Goal: Task Accomplishment & Management: Manage account settings

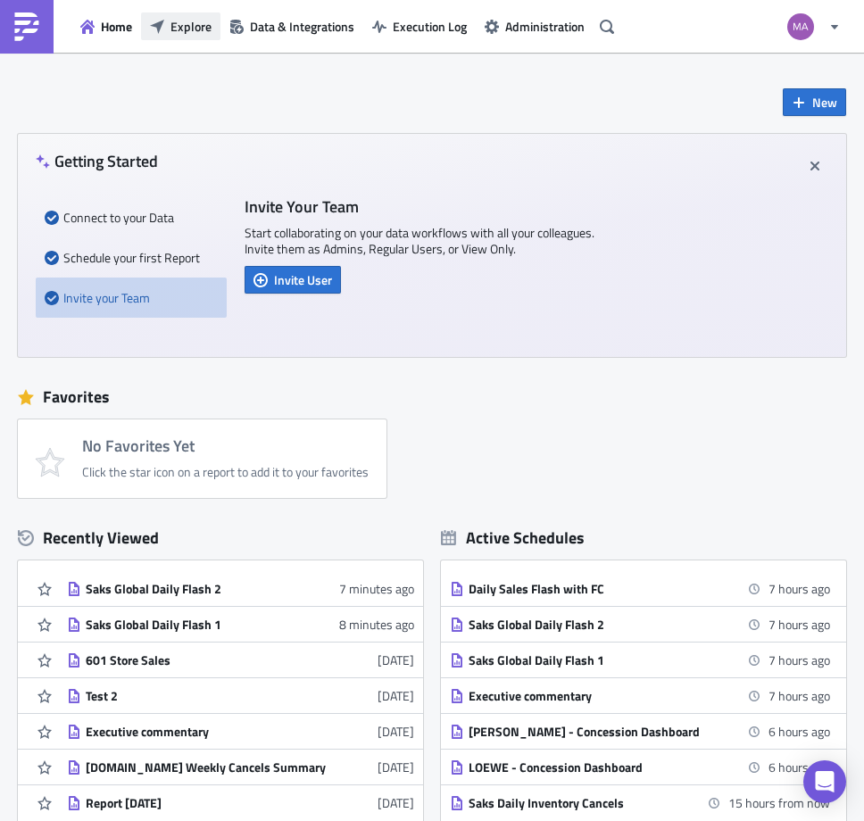
click at [179, 34] on span "Explore" at bounding box center [190, 26] width 41 height 19
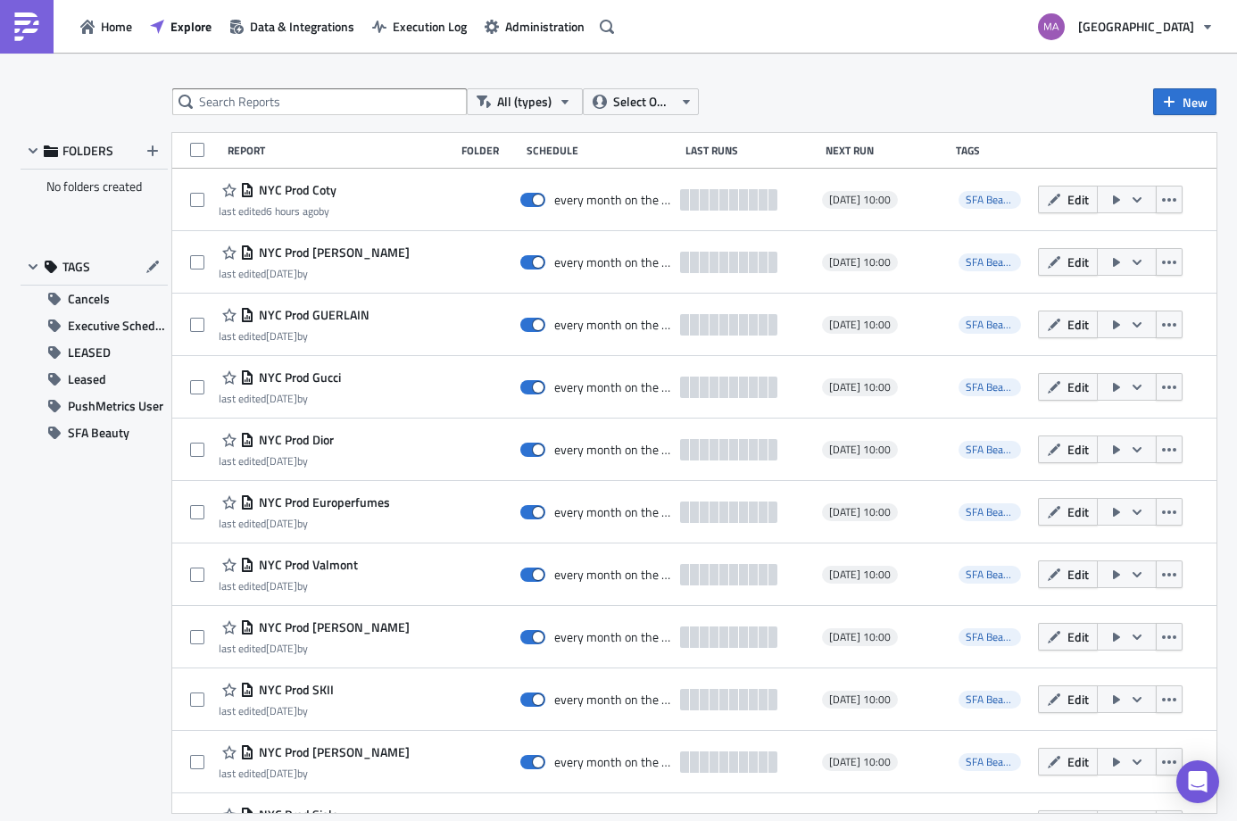
drag, startPoint x: 536, startPoint y: 33, endPoint x: 537, endPoint y: 44, distance: 10.9
click at [536, 34] on span "Administration" at bounding box center [544, 26] width 79 height 19
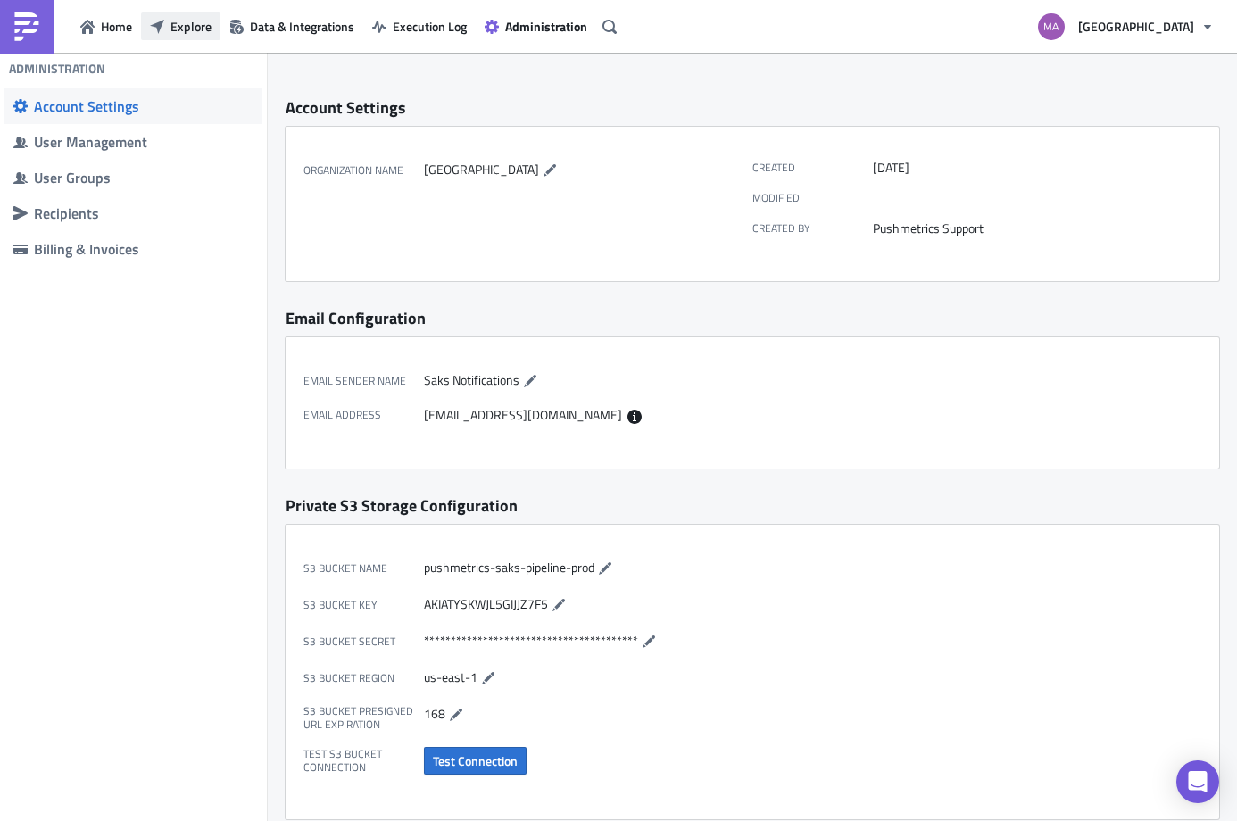
click at [205, 14] on button "Explore" at bounding box center [180, 26] width 79 height 28
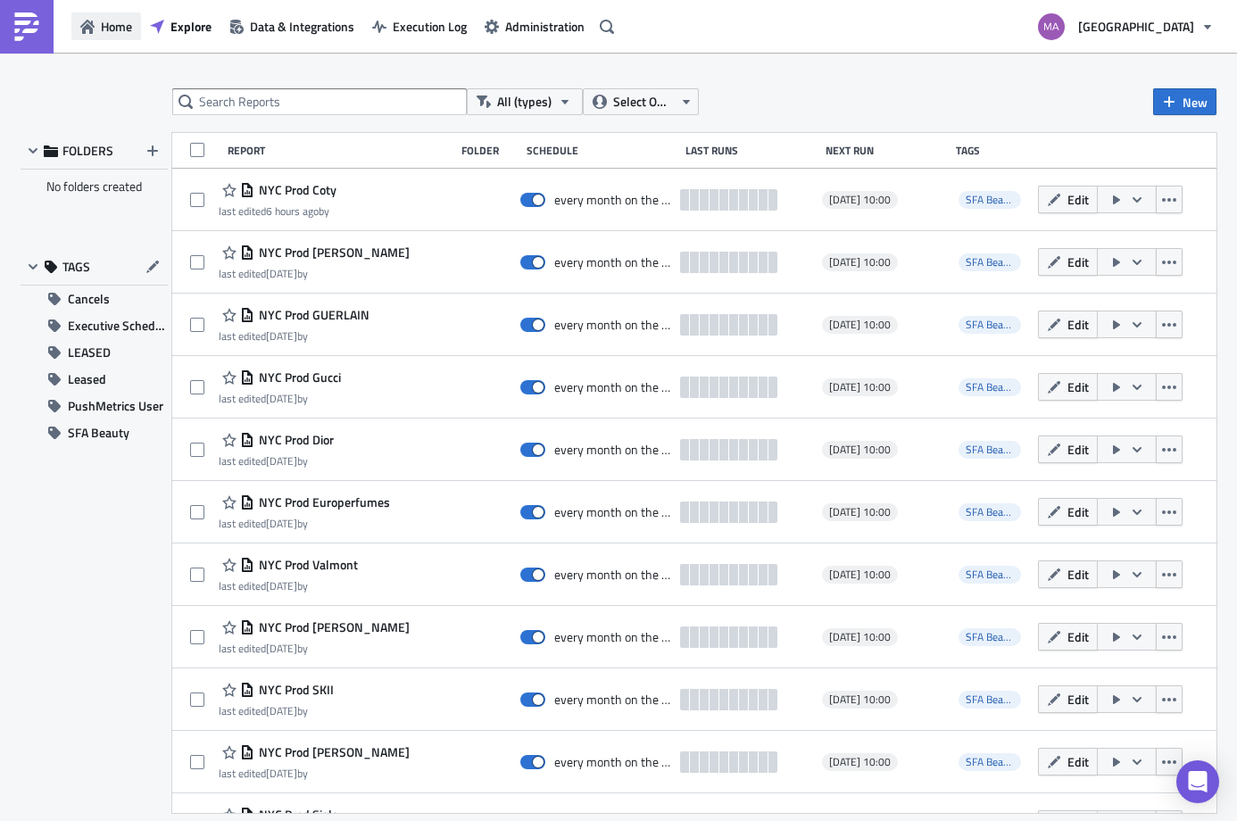
click at [129, 21] on span "Home" at bounding box center [116, 26] width 31 height 19
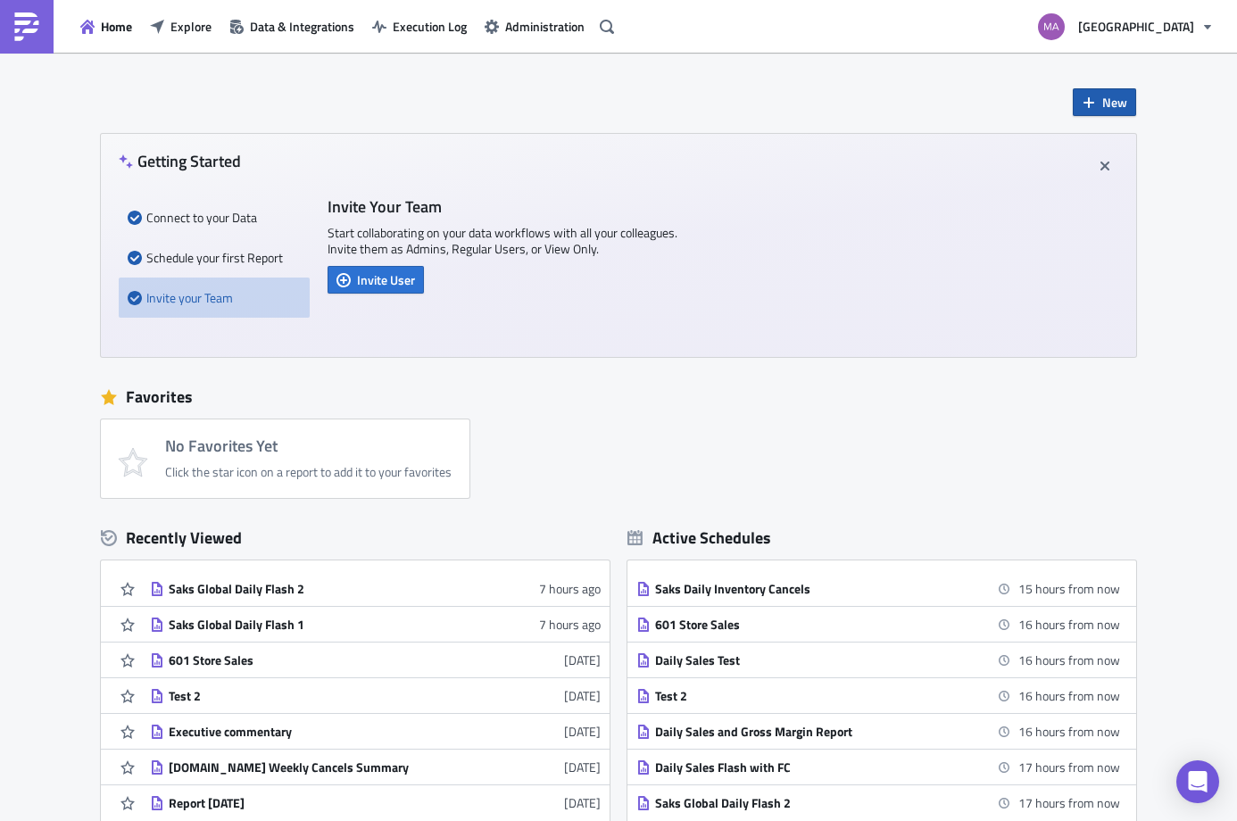
click at [863, 105] on button "New" at bounding box center [1104, 102] width 63 height 28
click at [863, 145] on icon at bounding box center [1084, 147] width 14 height 14
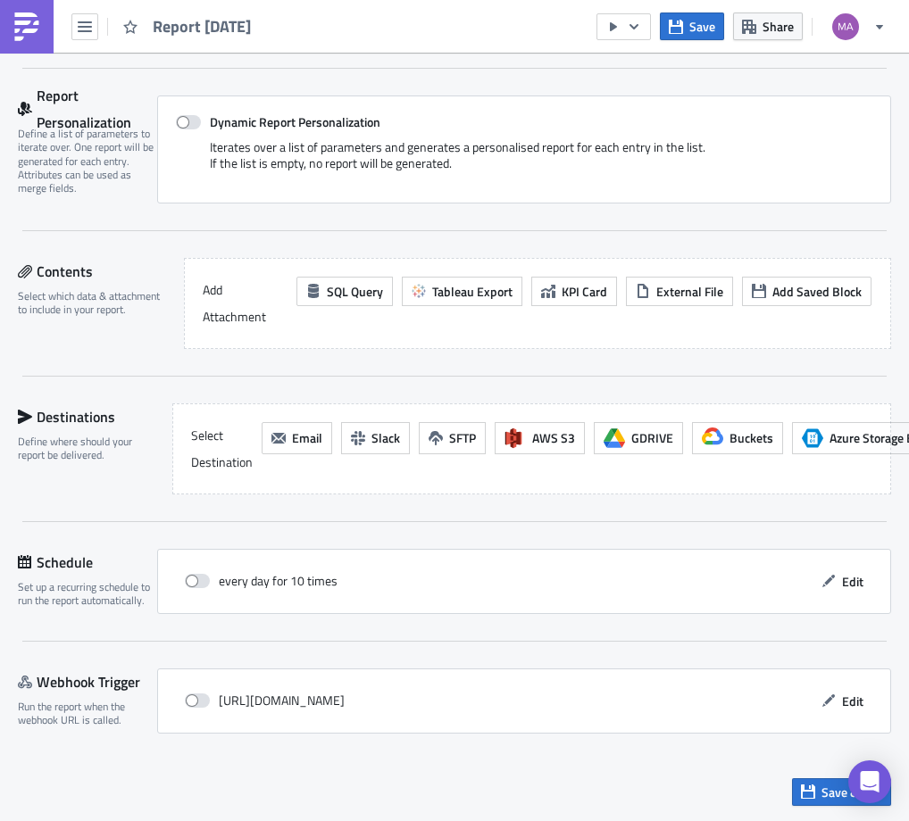
scroll to position [387, 0]
click at [273, 442] on button "Email" at bounding box center [297, 438] width 71 height 32
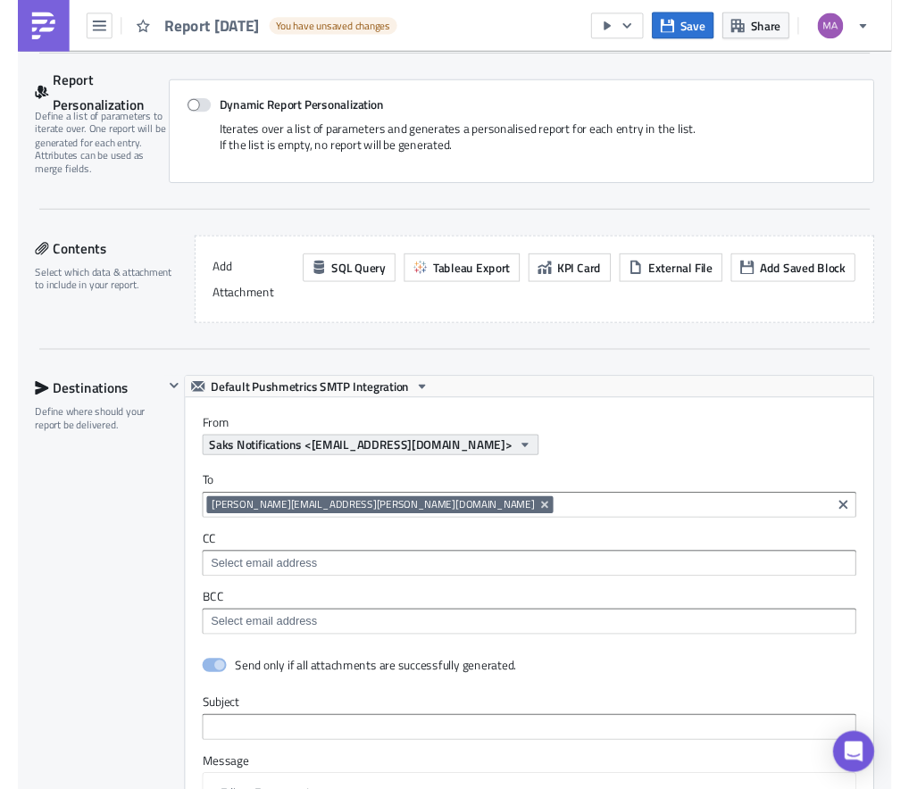
scroll to position [0, 0]
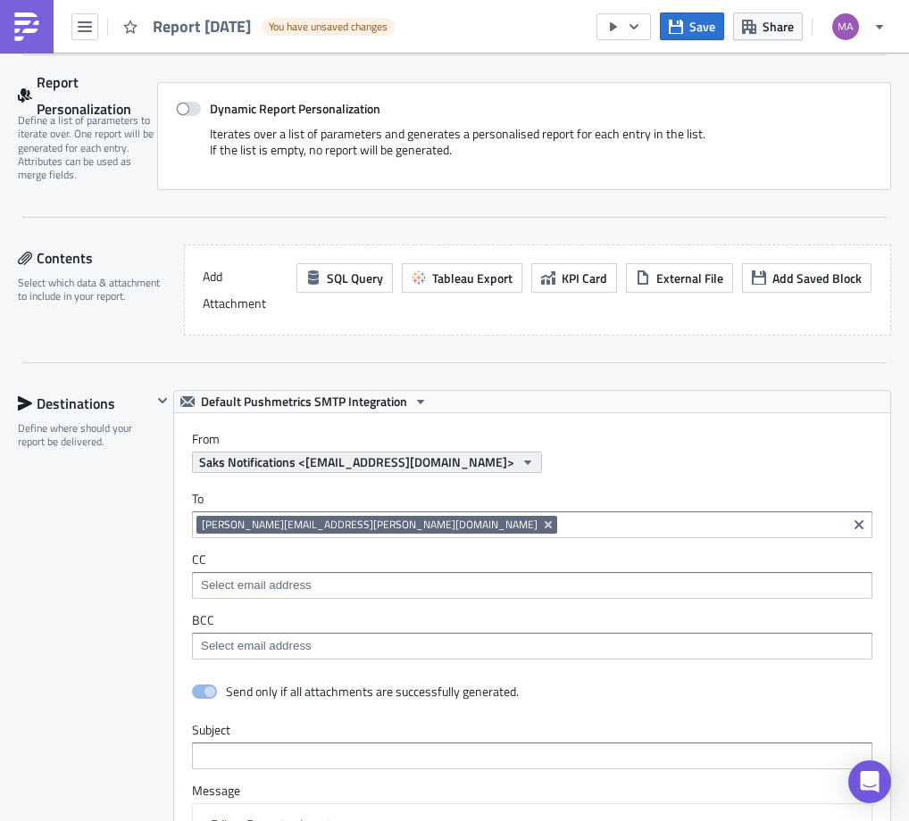
click at [290, 471] on span "Saks Notifications <data@saks.com>" at bounding box center [356, 462] width 315 height 19
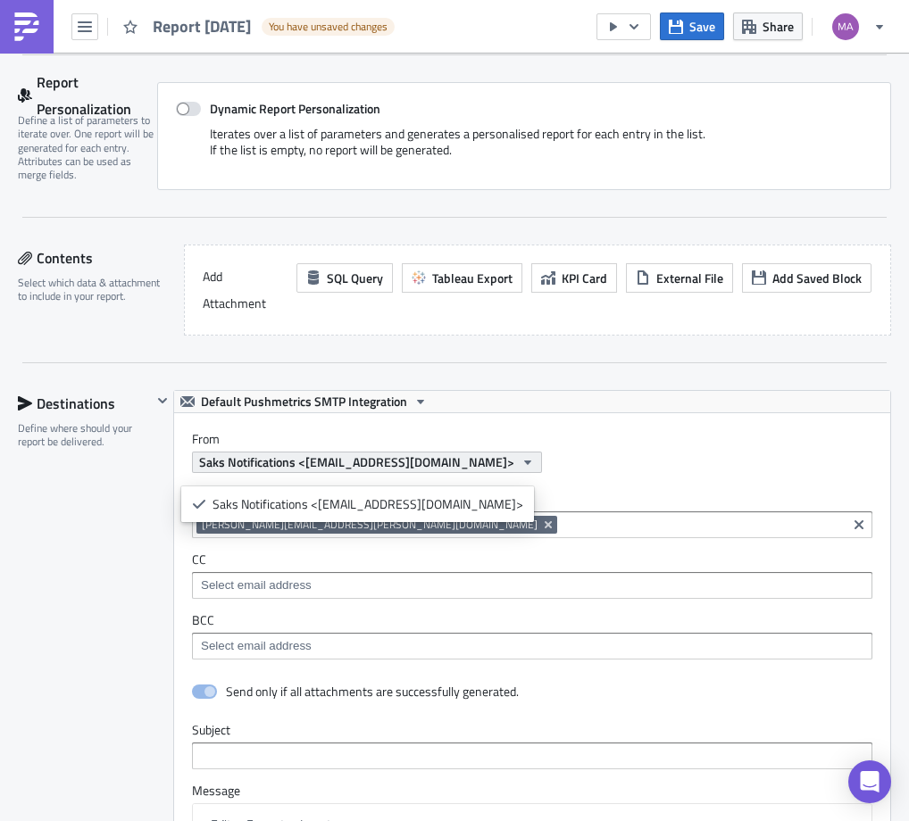
click at [291, 471] on span "Saks Notifications <data@saks.com>" at bounding box center [356, 462] width 315 height 19
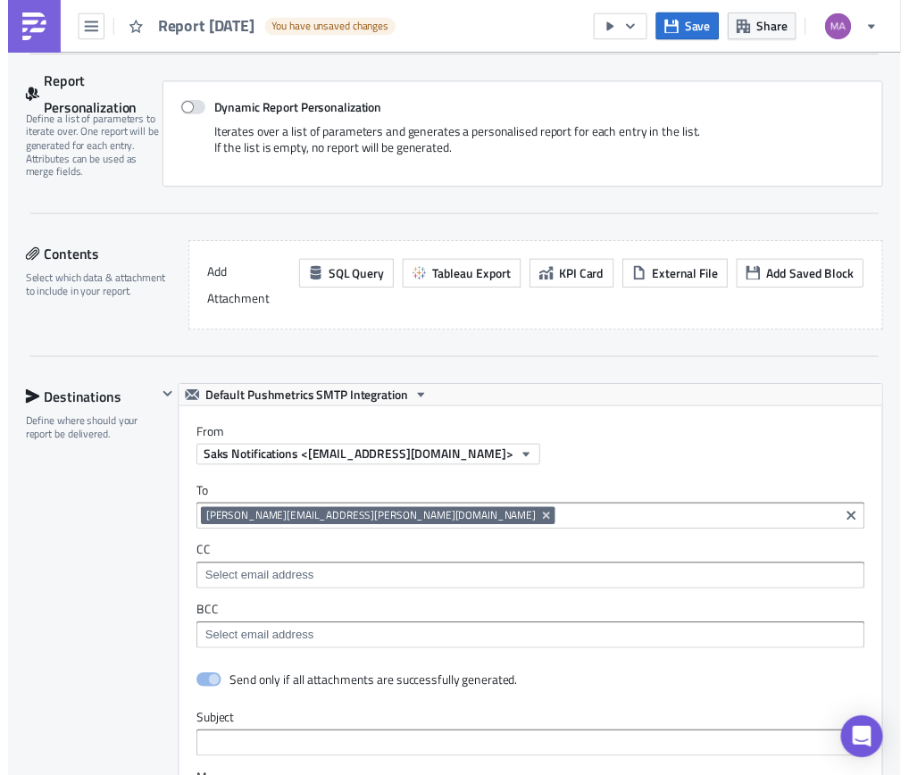
scroll to position [386, 0]
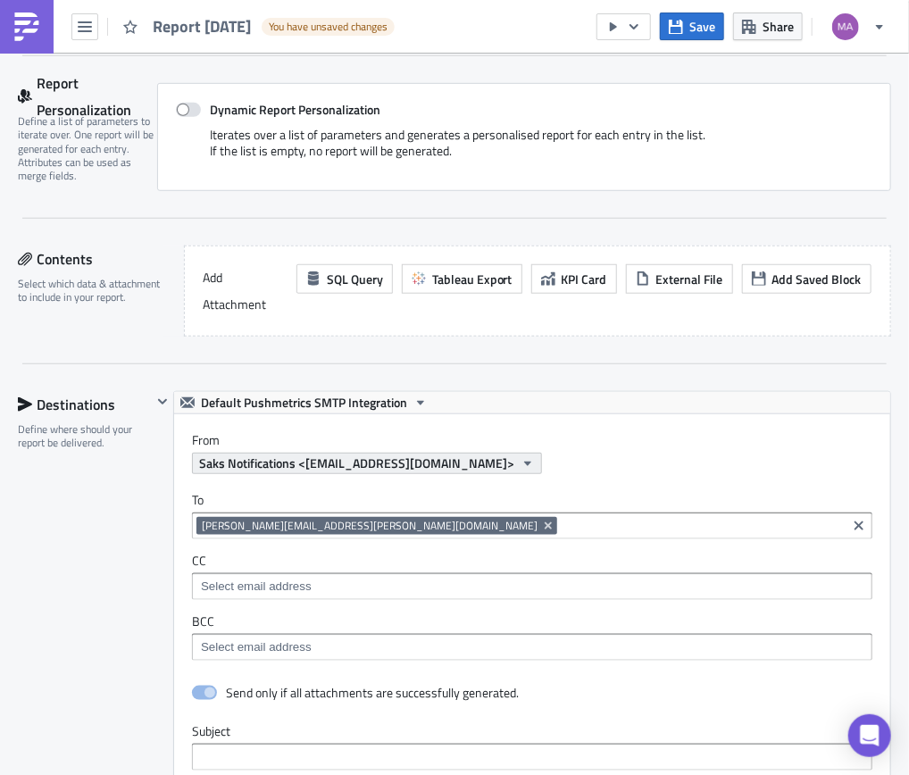
click at [520, 470] on icon "button" at bounding box center [527, 463] width 14 height 14
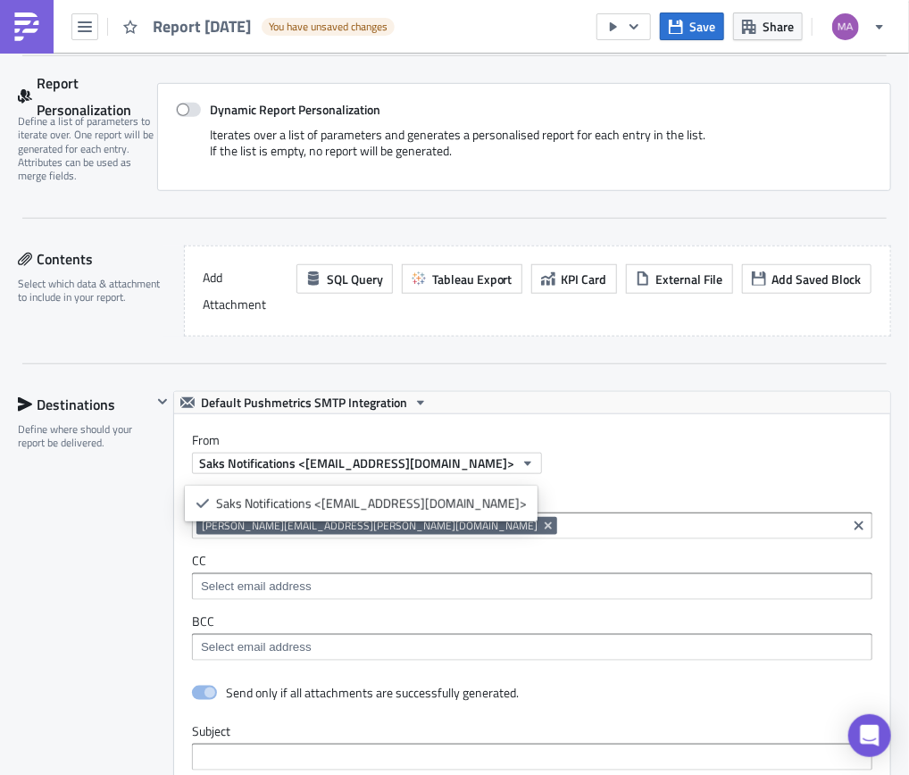
click at [449, 474] on div "Saks Notifications <data@saks.com>" at bounding box center [541, 463] width 698 height 21
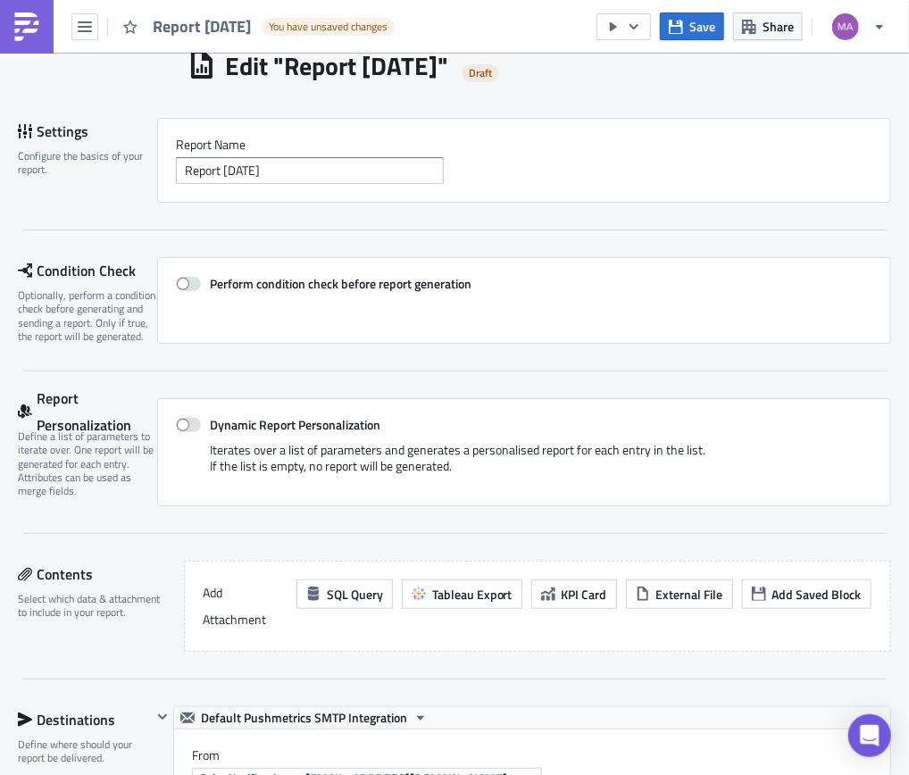
scroll to position [0, 0]
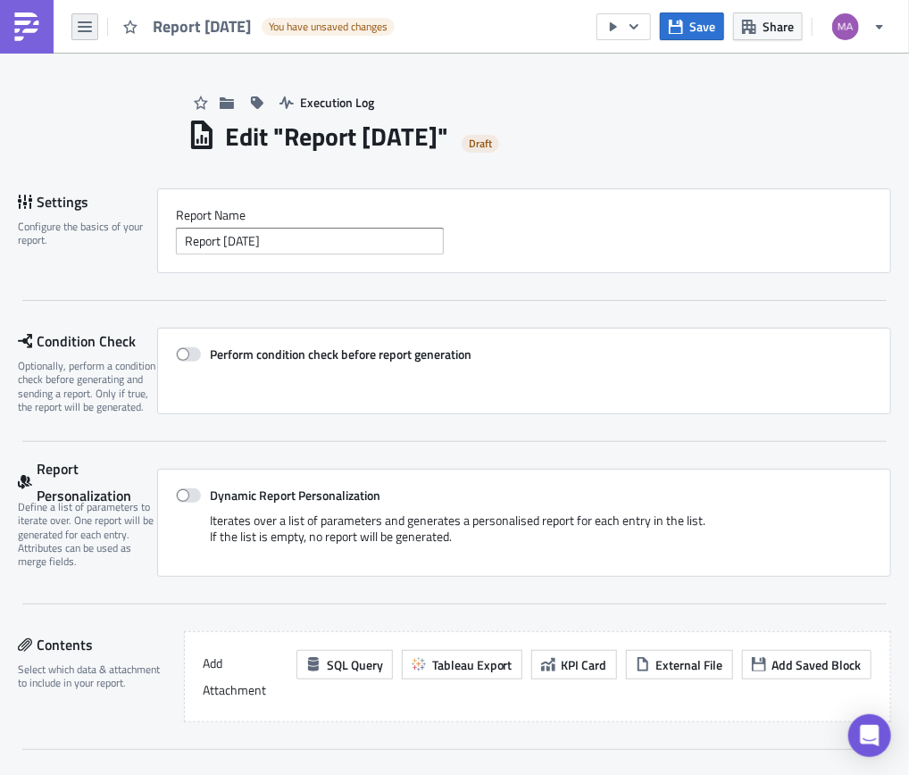
click at [78, 29] on icon "button" at bounding box center [85, 27] width 14 height 14
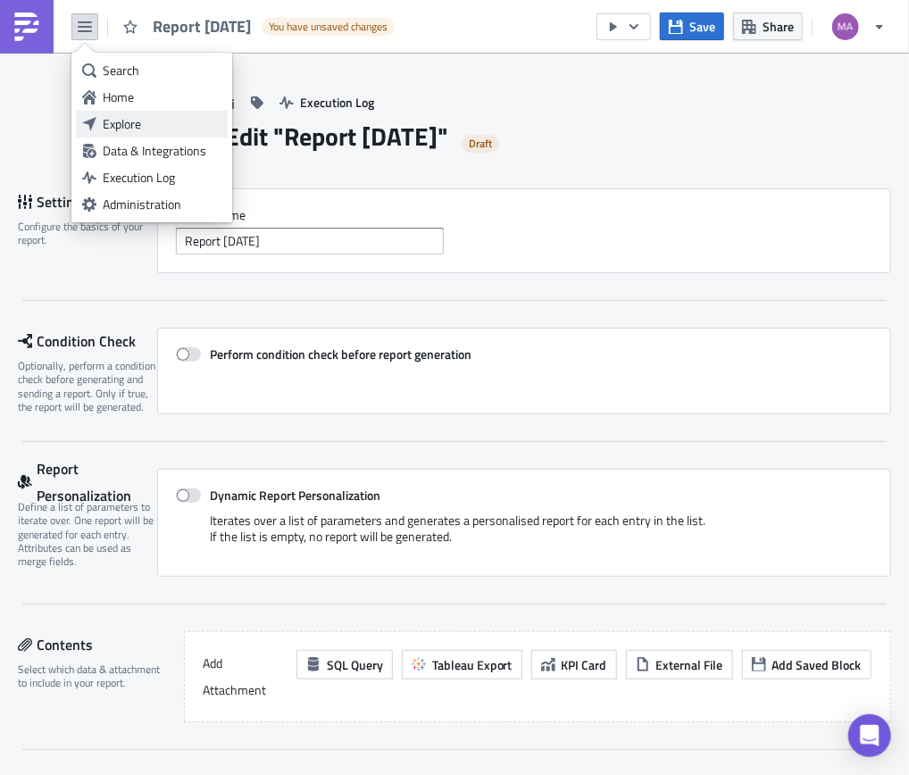
click at [109, 121] on div "Explore" at bounding box center [162, 124] width 119 height 18
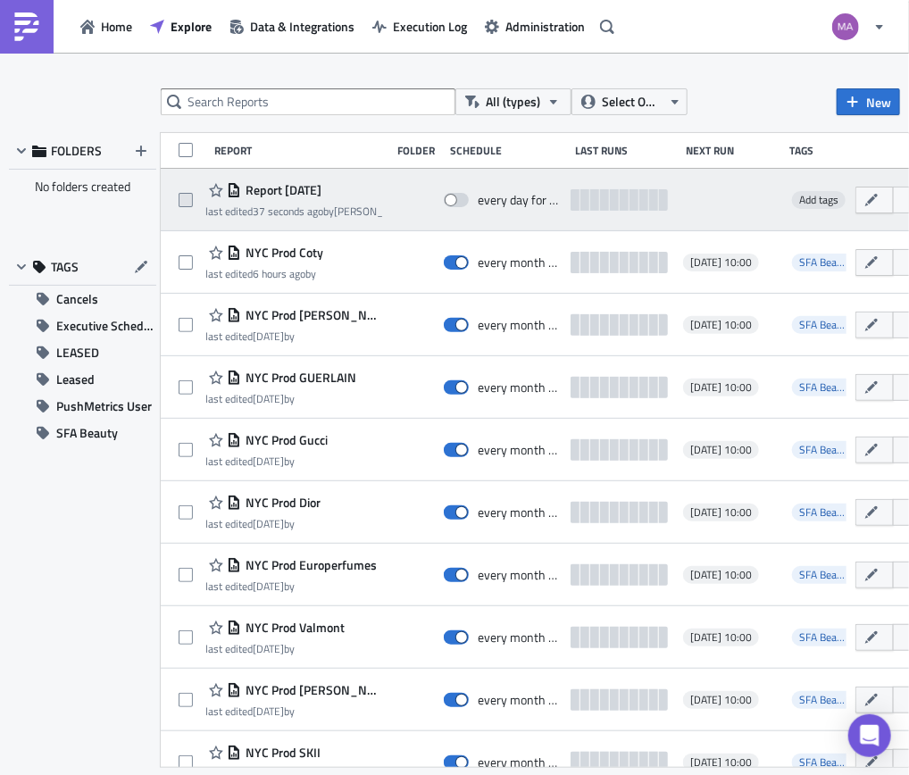
click at [193, 198] on label at bounding box center [190, 200] width 23 height 16
click at [193, 198] on input "checkbox" at bounding box center [188, 201] width 12 height 12
checkbox input "true"
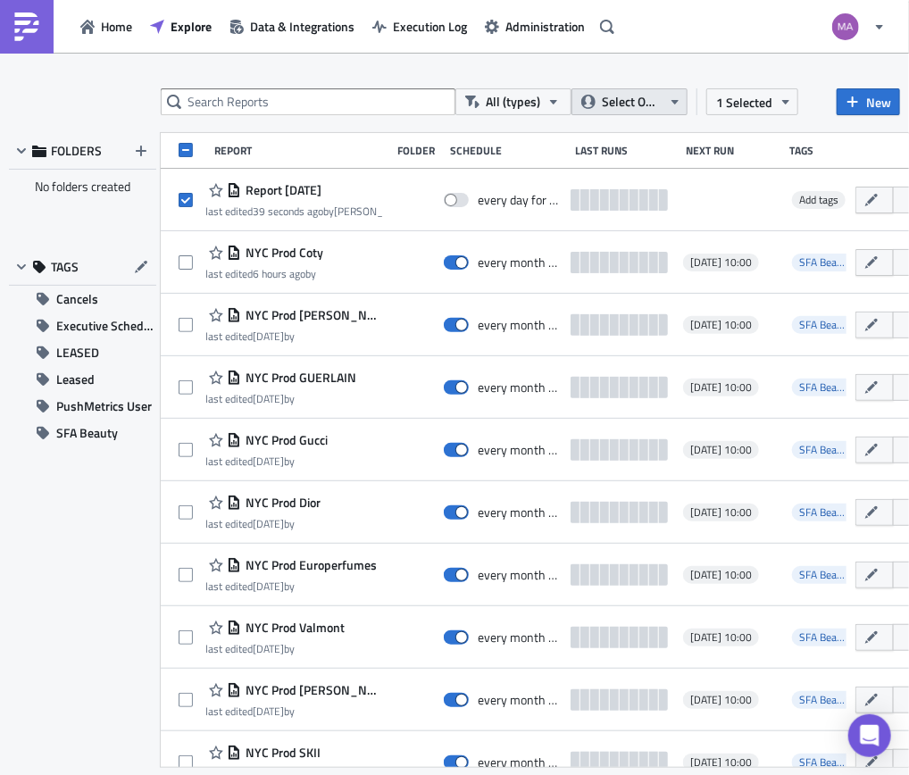
click at [674, 112] on button "Select Owner" at bounding box center [629, 101] width 116 height 27
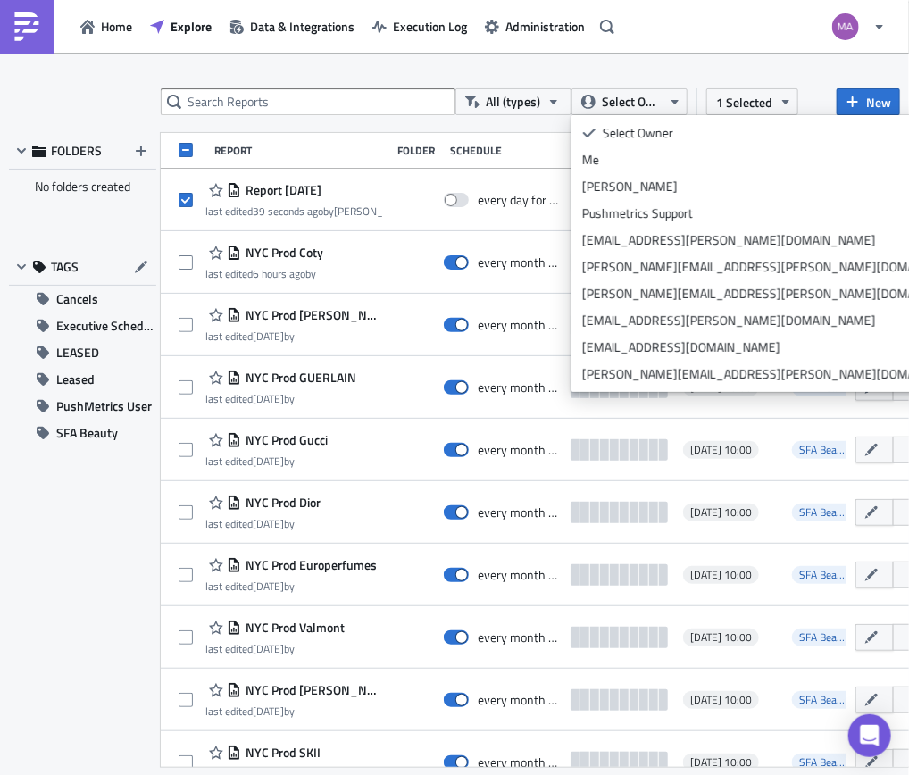
click at [542, 126] on div "All (types) Select Owner 1 Selected New FOLDERS No folders created TAGS Cancels…" at bounding box center [454, 414] width 909 height 653
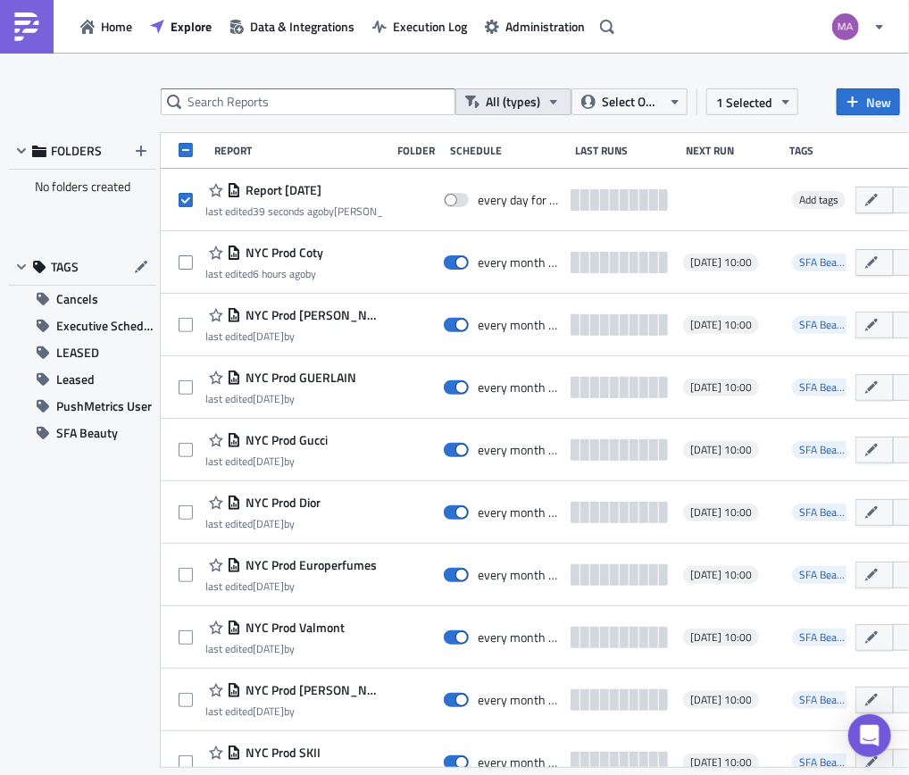
click at [551, 100] on icon "button" at bounding box center [553, 102] width 7 height 4
click at [791, 102] on icon "button" at bounding box center [785, 102] width 14 height 14
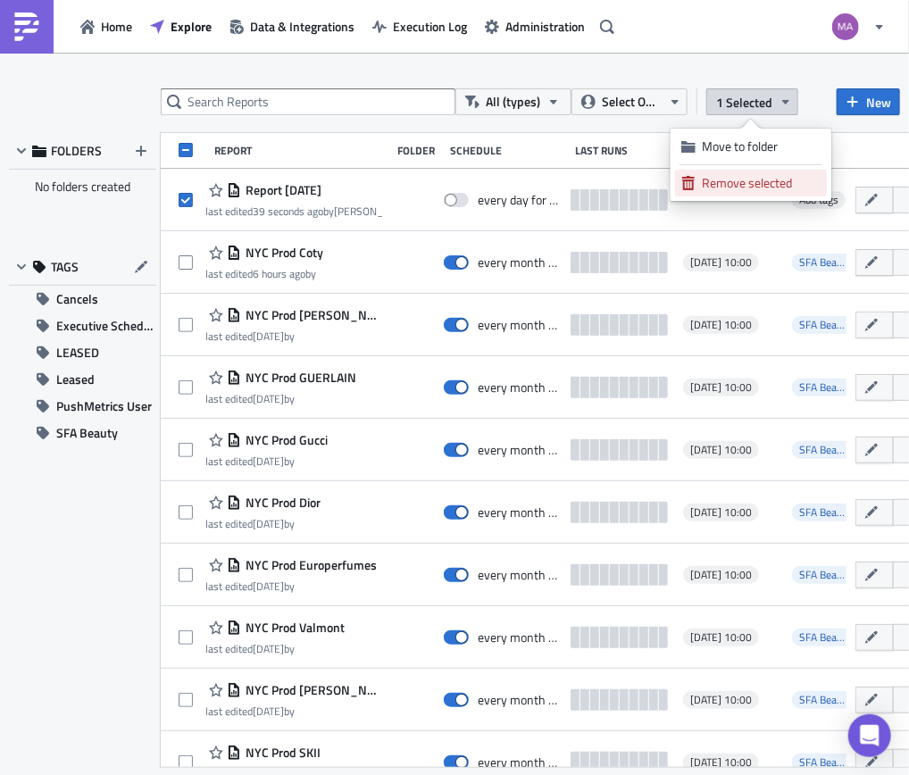
click at [765, 180] on div "Remove selected" at bounding box center [761, 183] width 119 height 18
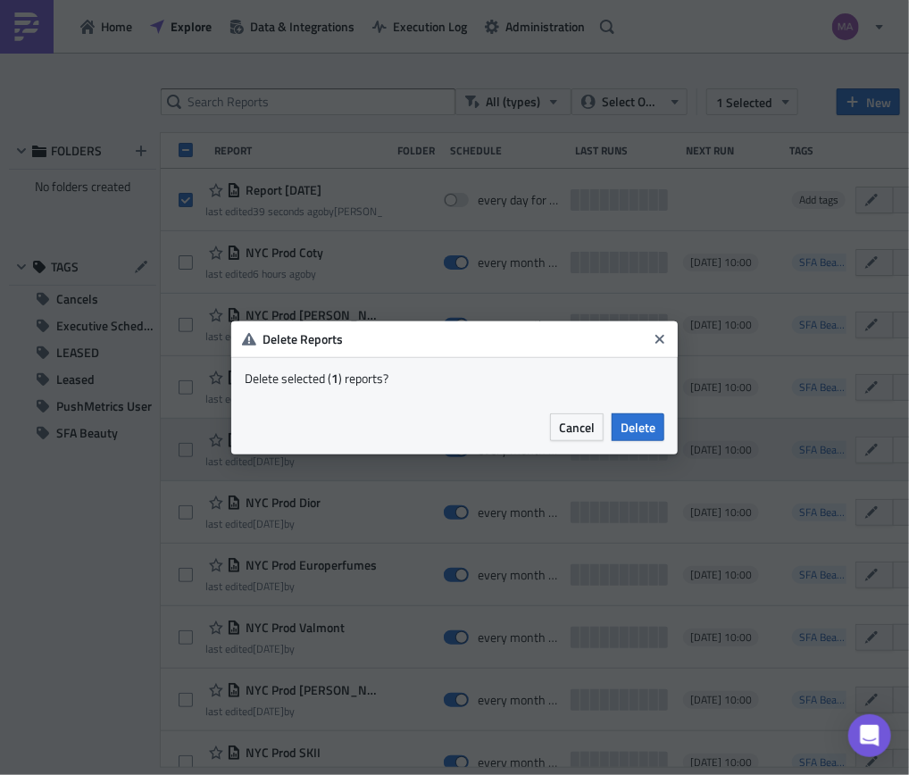
click at [644, 427] on span "Delete" at bounding box center [637, 427] width 35 height 19
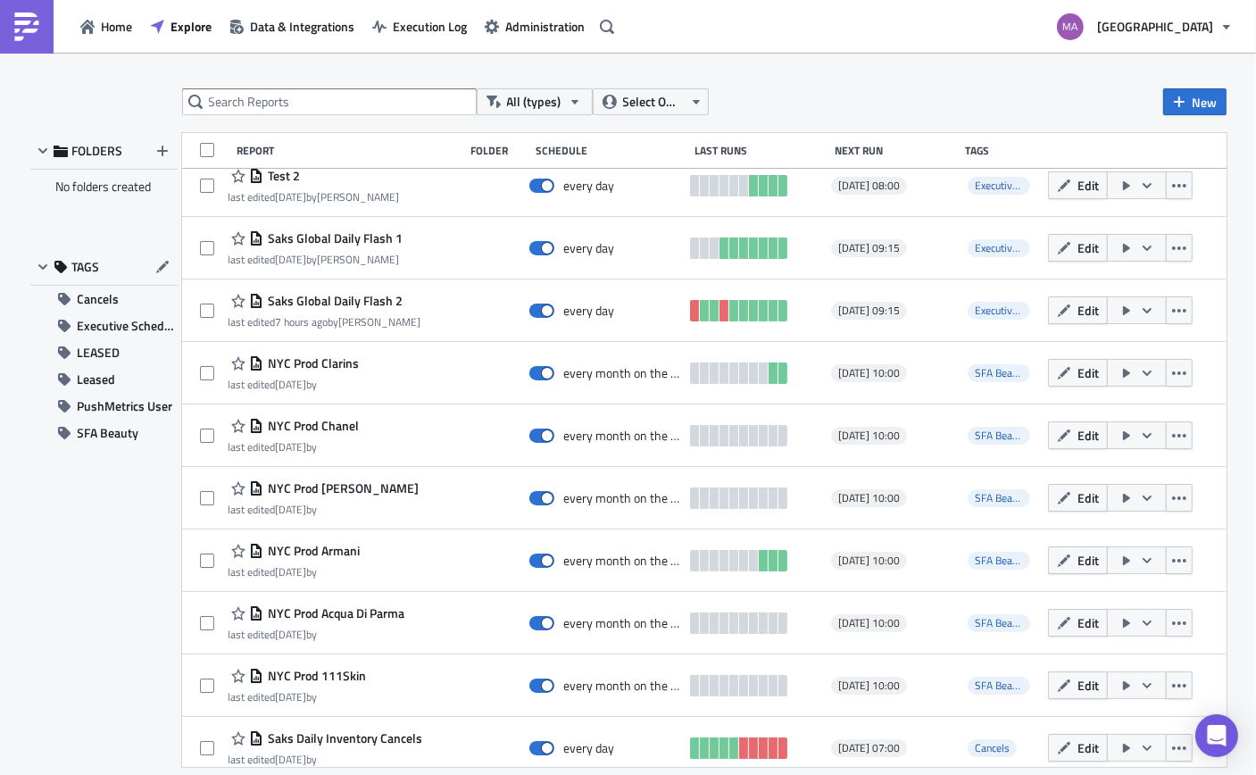
scroll to position [3463, 0]
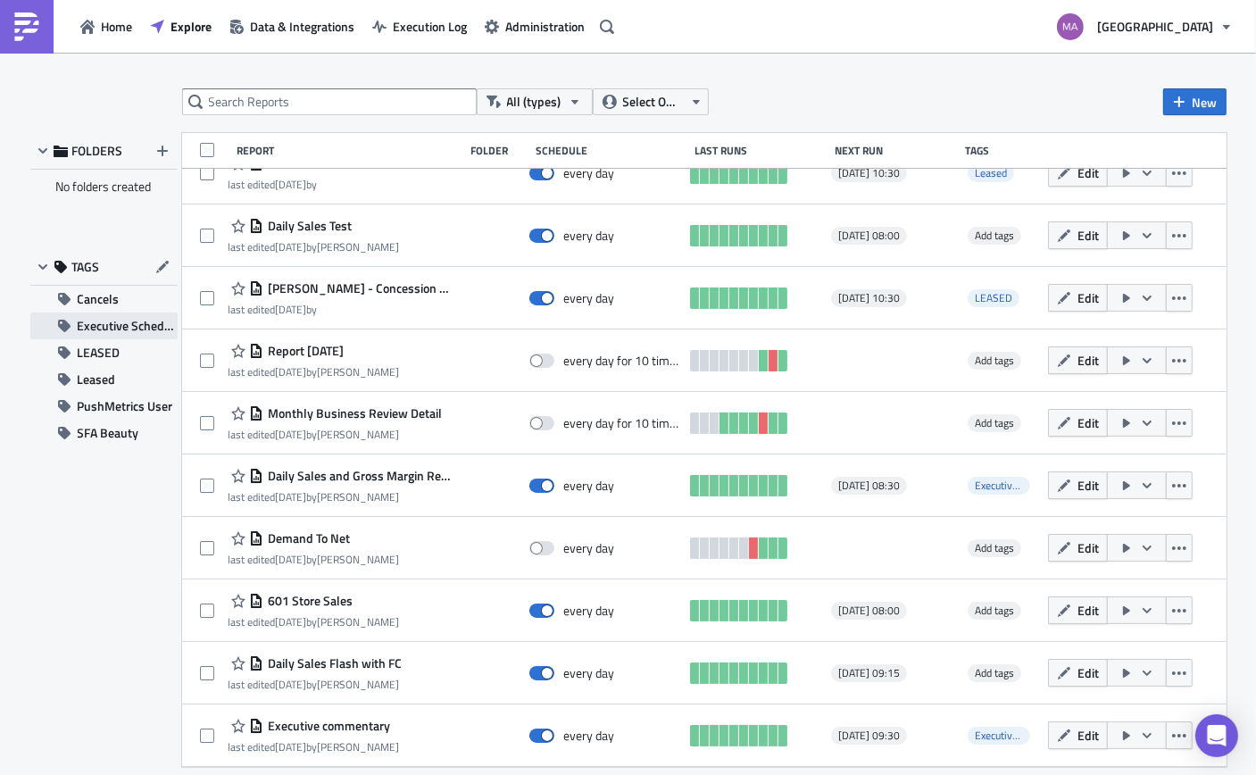
click at [121, 323] on span "Executive Schedule" at bounding box center [128, 325] width 100 height 27
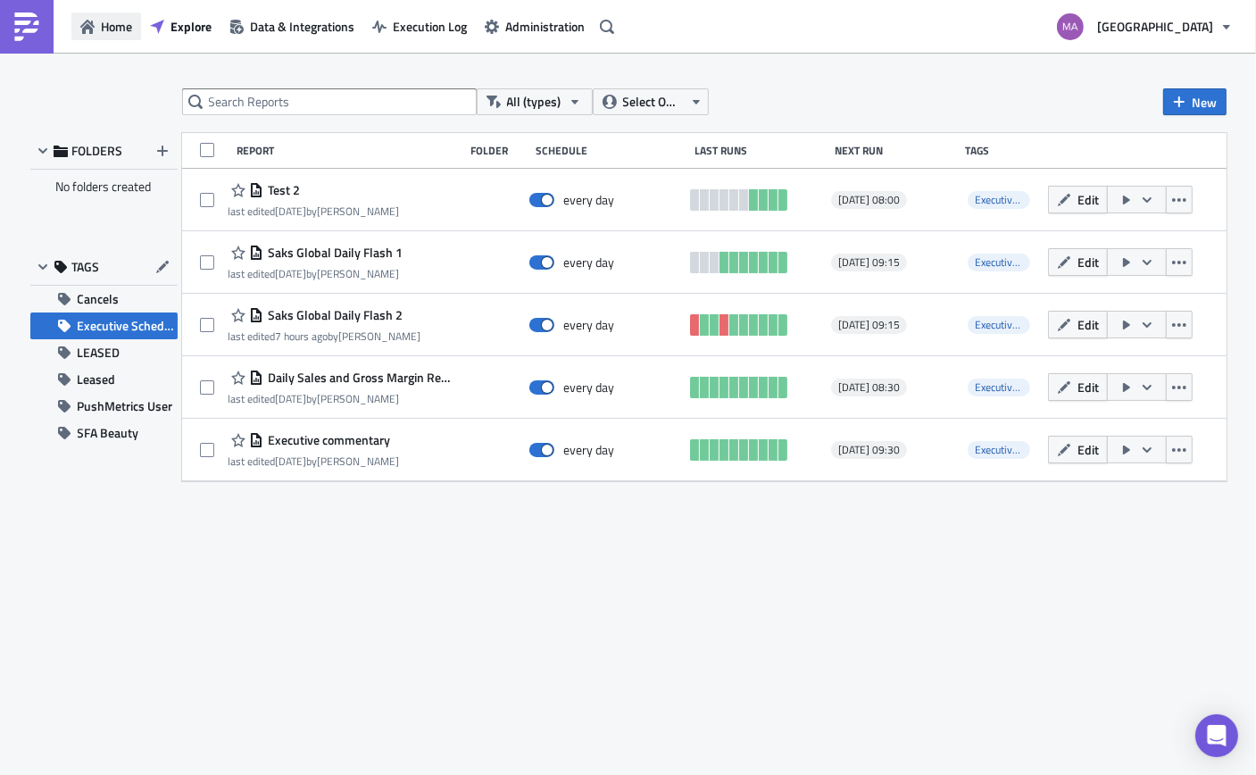
click at [91, 33] on icon "button" at bounding box center [87, 27] width 14 height 14
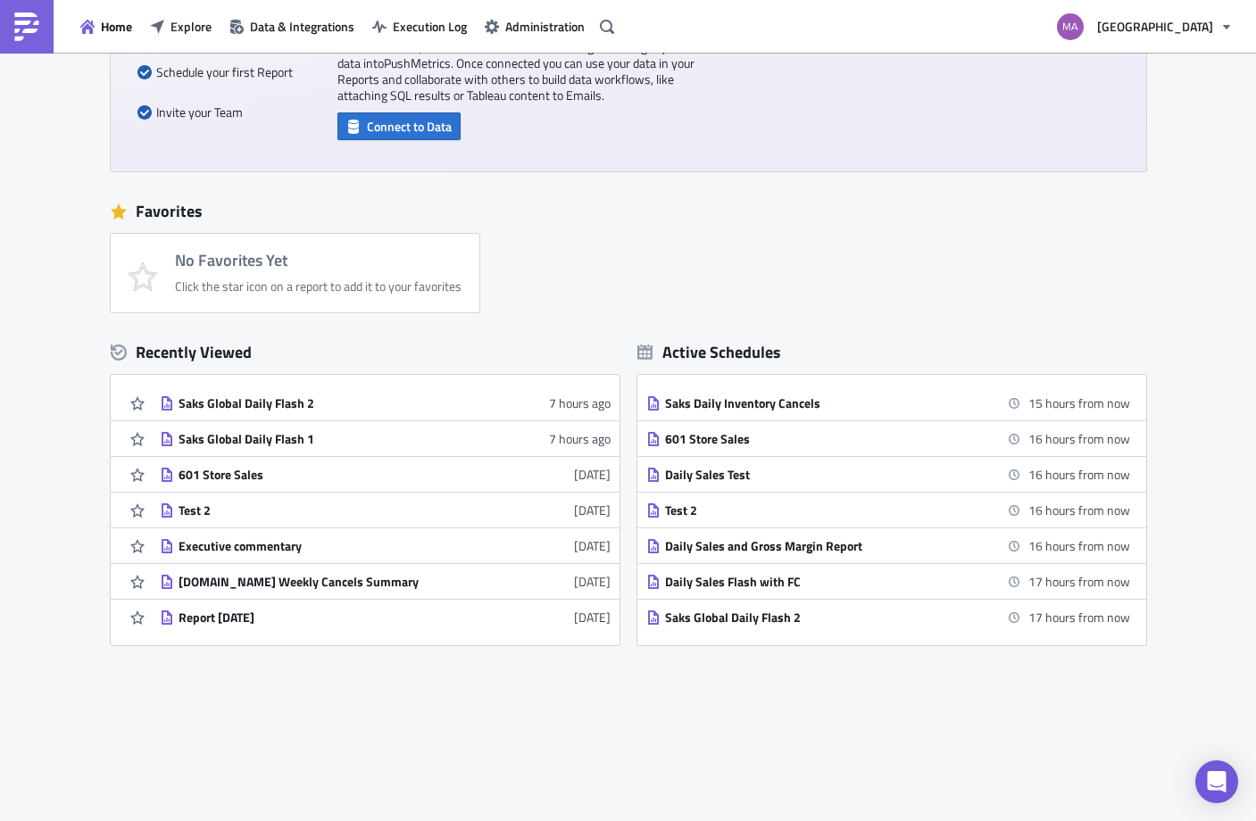
scroll to position [186, 0]
click at [454, 198] on div "Favorites" at bounding box center [628, 211] width 1035 height 27
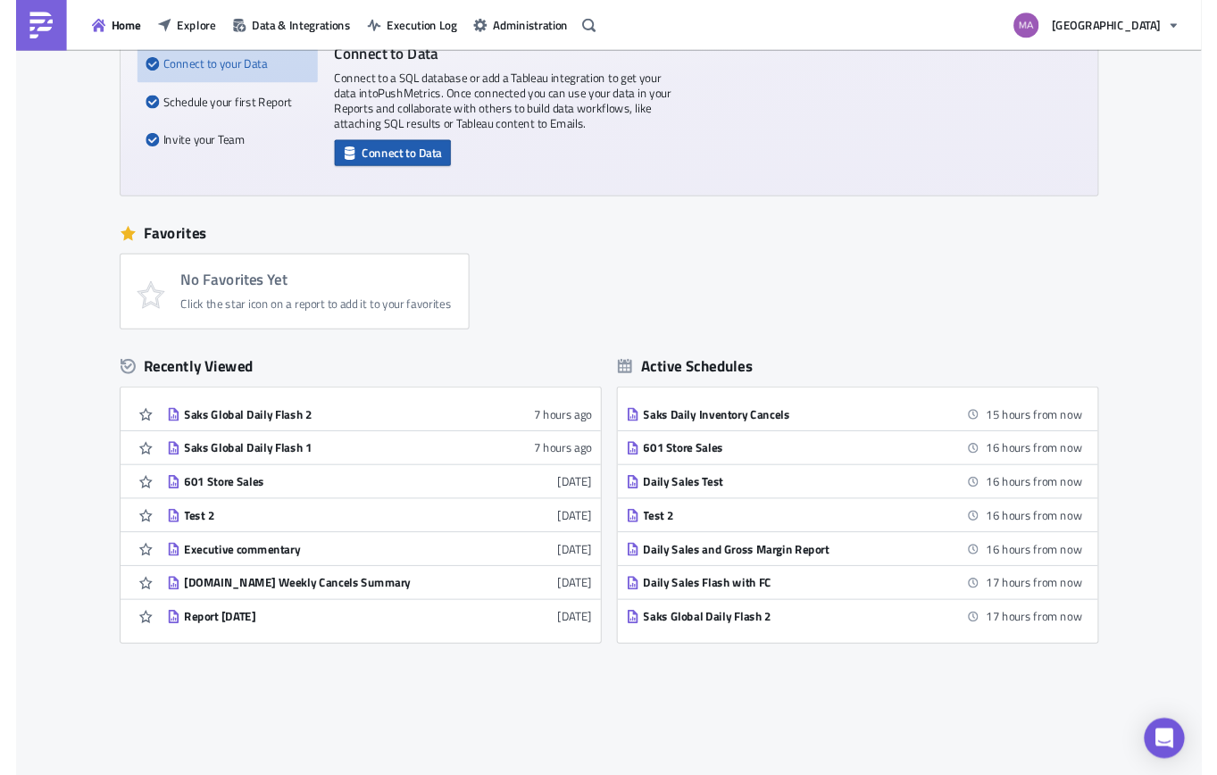
scroll to position [0, 0]
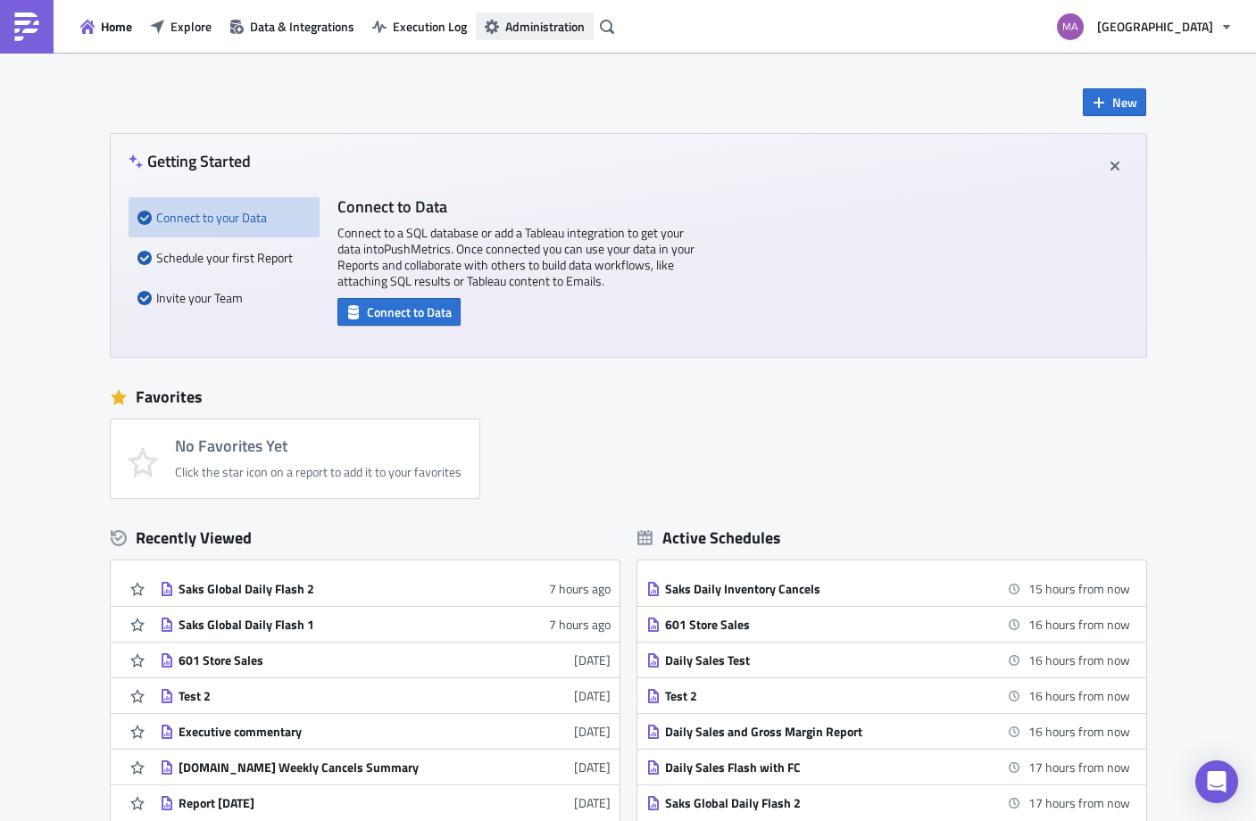
click at [508, 28] on span "Administration" at bounding box center [544, 26] width 79 height 19
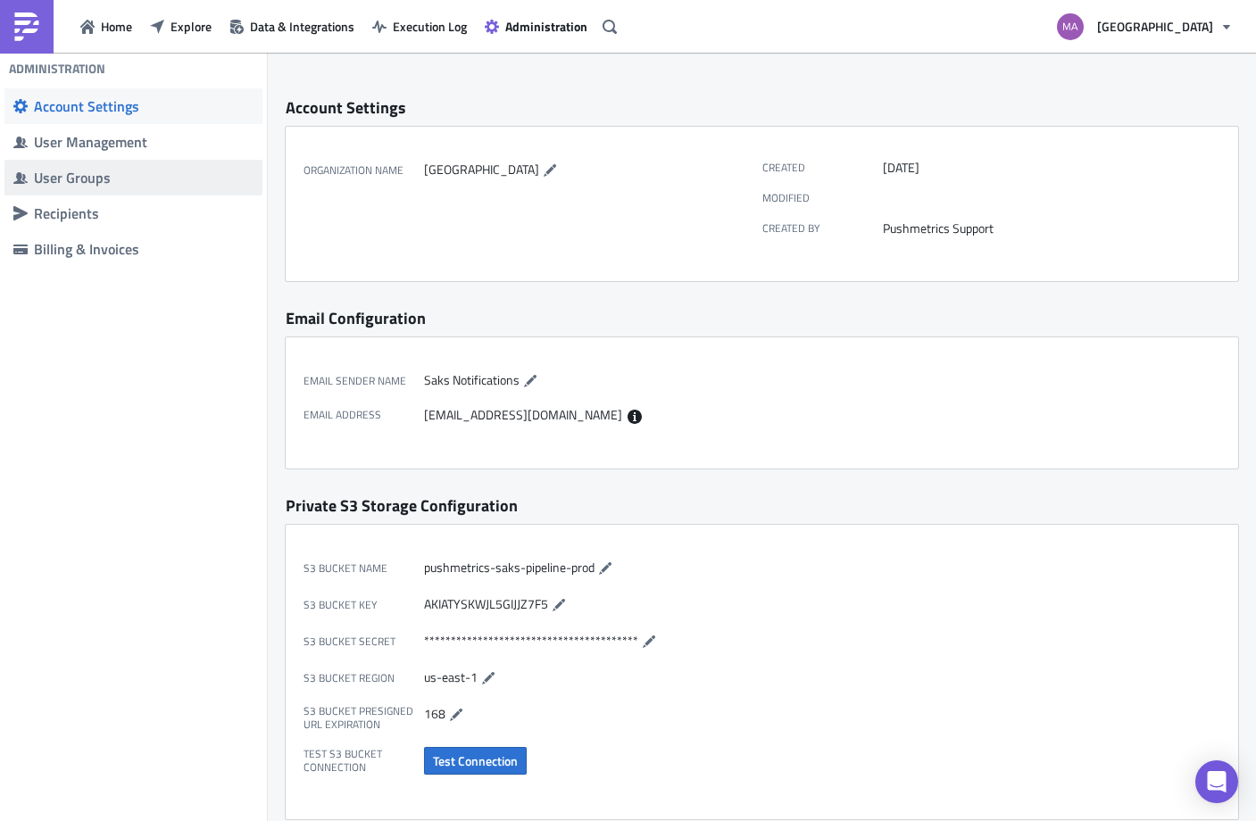
click at [137, 174] on div "User Groups" at bounding box center [144, 178] width 220 height 18
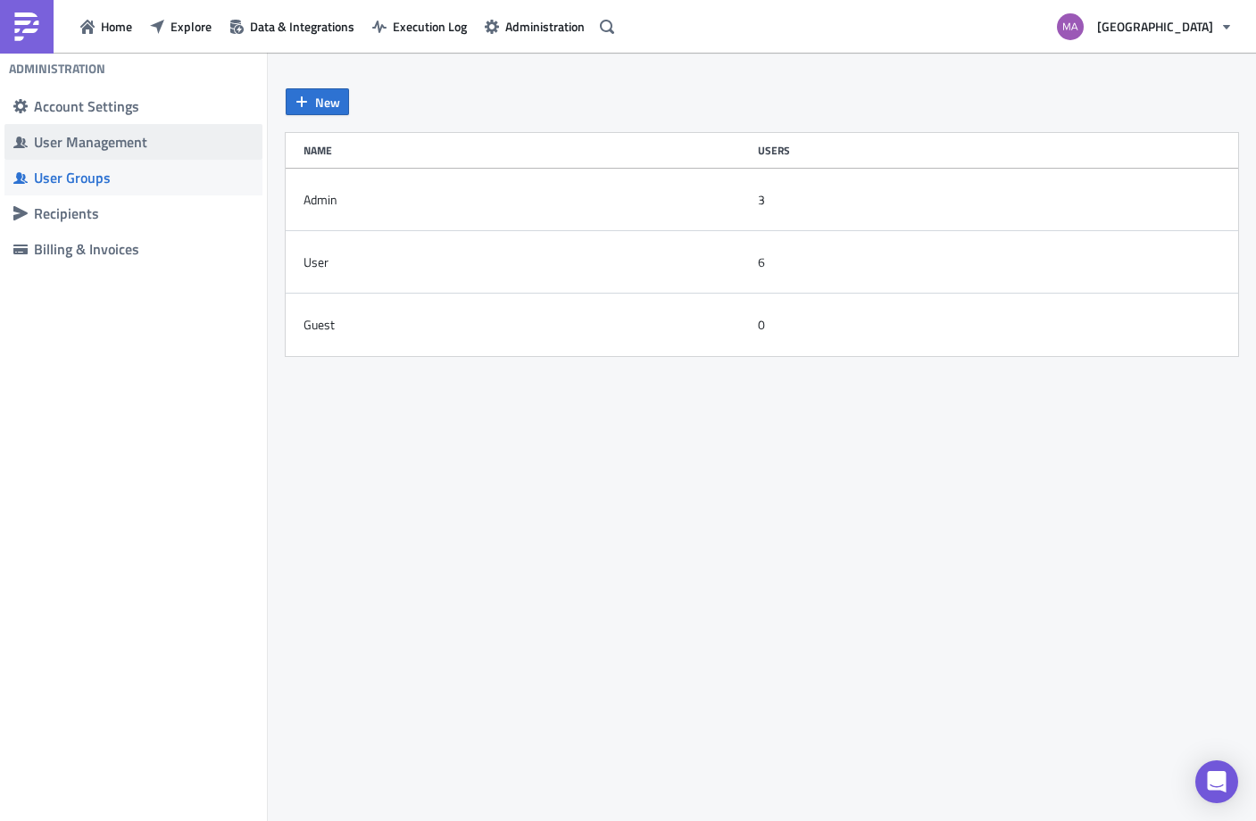
click at [195, 150] on div "User Management" at bounding box center [144, 142] width 220 height 18
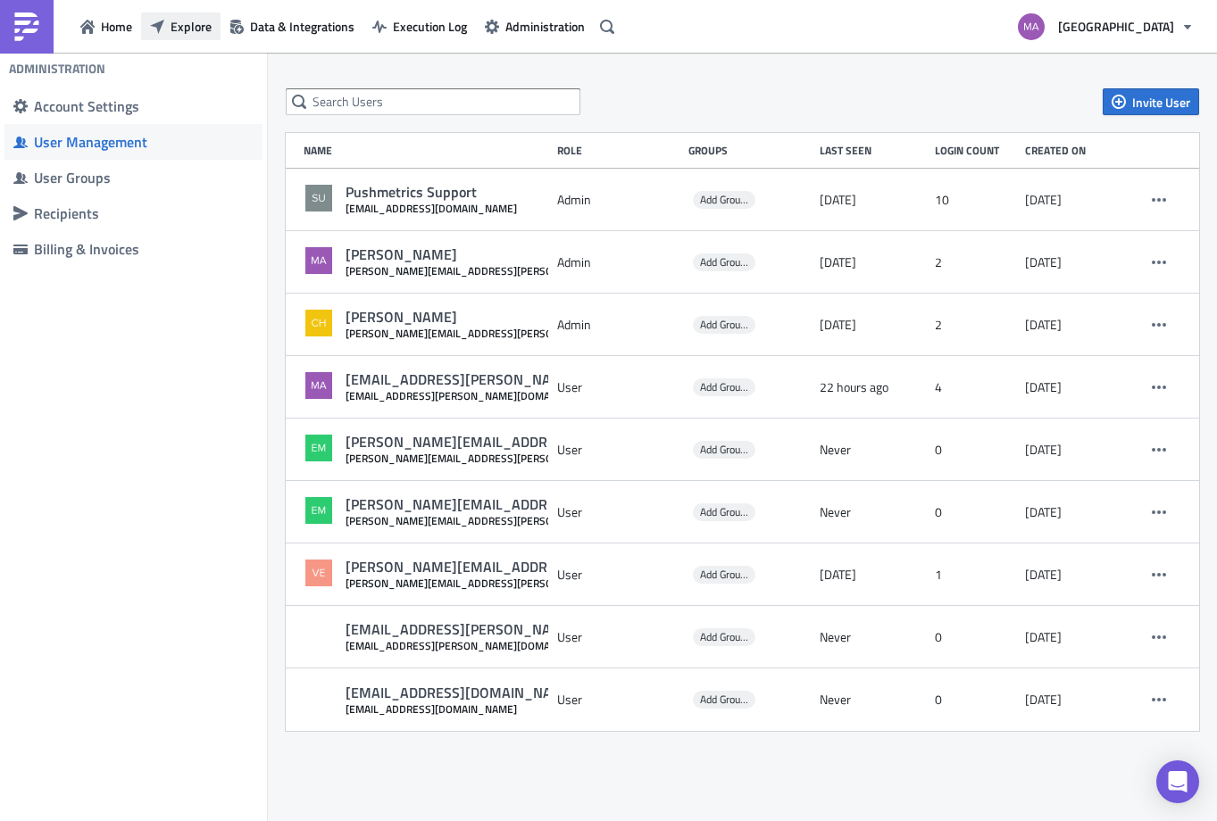
click at [192, 38] on button "Explore" at bounding box center [180, 26] width 79 height 28
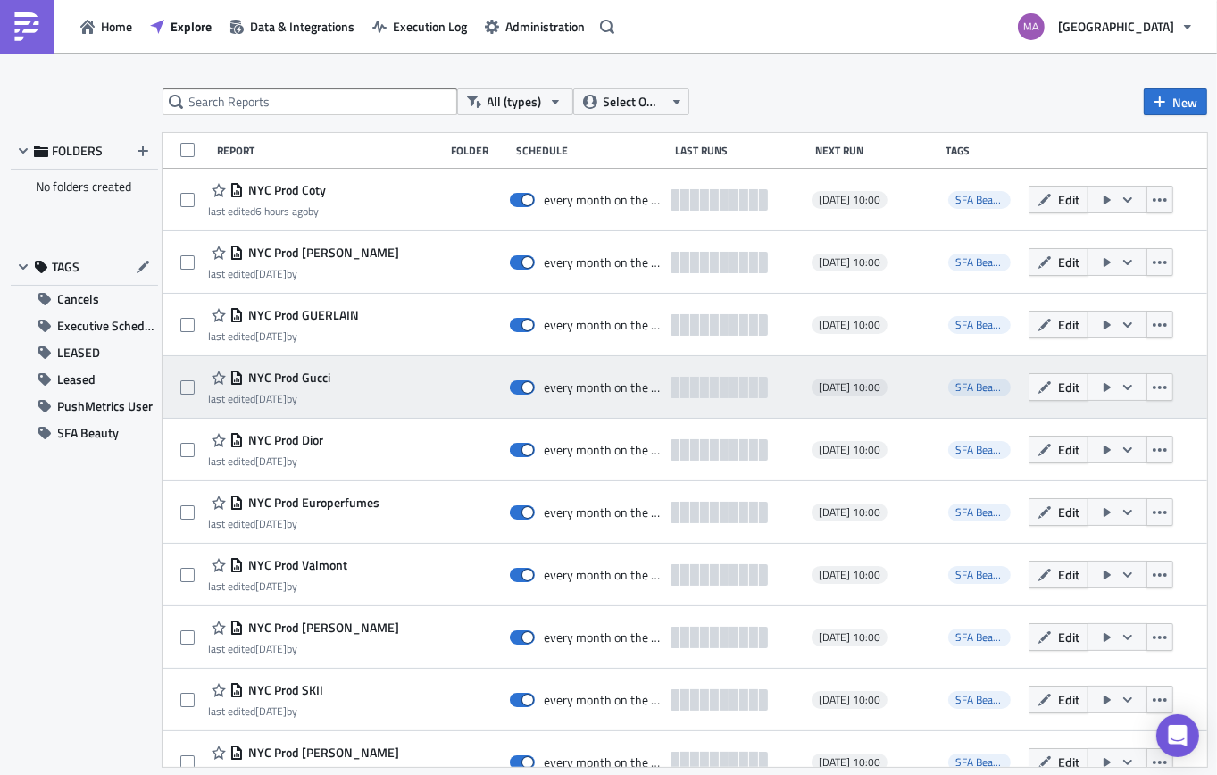
click at [315, 401] on div "last edited [DATE] by" at bounding box center [269, 398] width 122 height 13
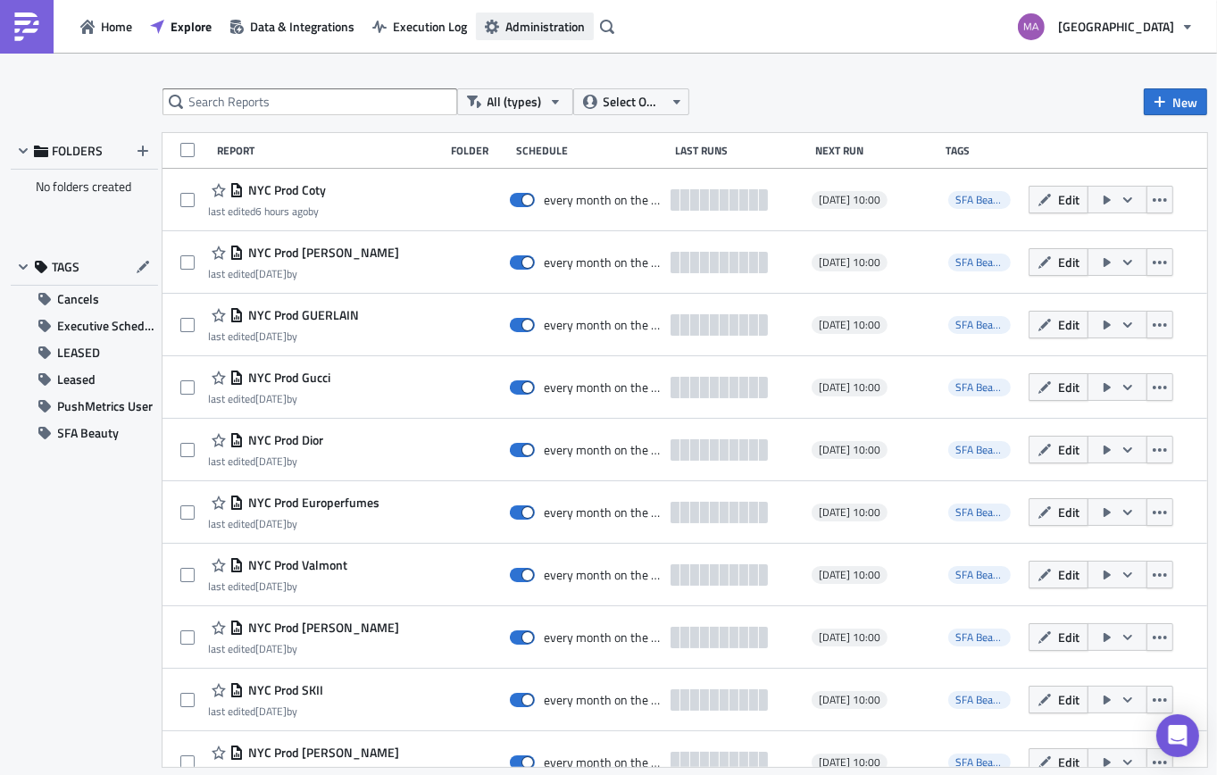
click at [556, 26] on span "Administration" at bounding box center [544, 26] width 79 height 19
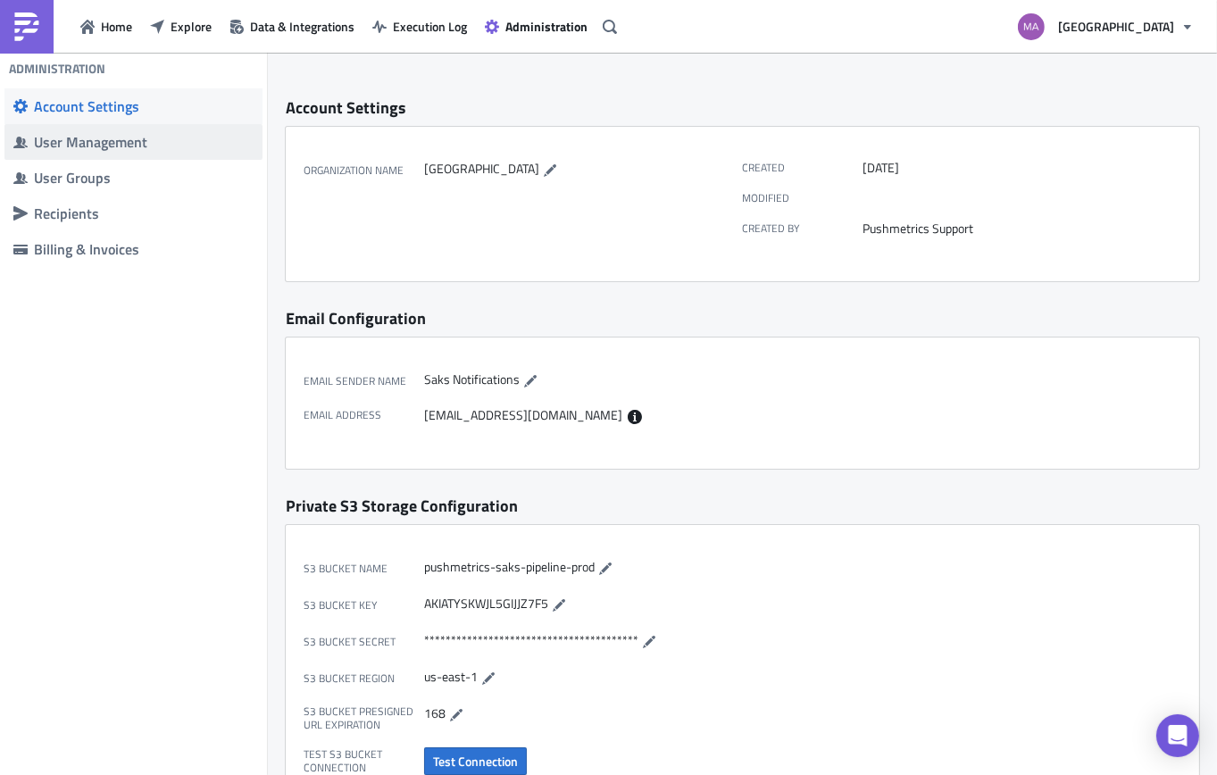
click at [113, 141] on div "User Management" at bounding box center [144, 142] width 220 height 18
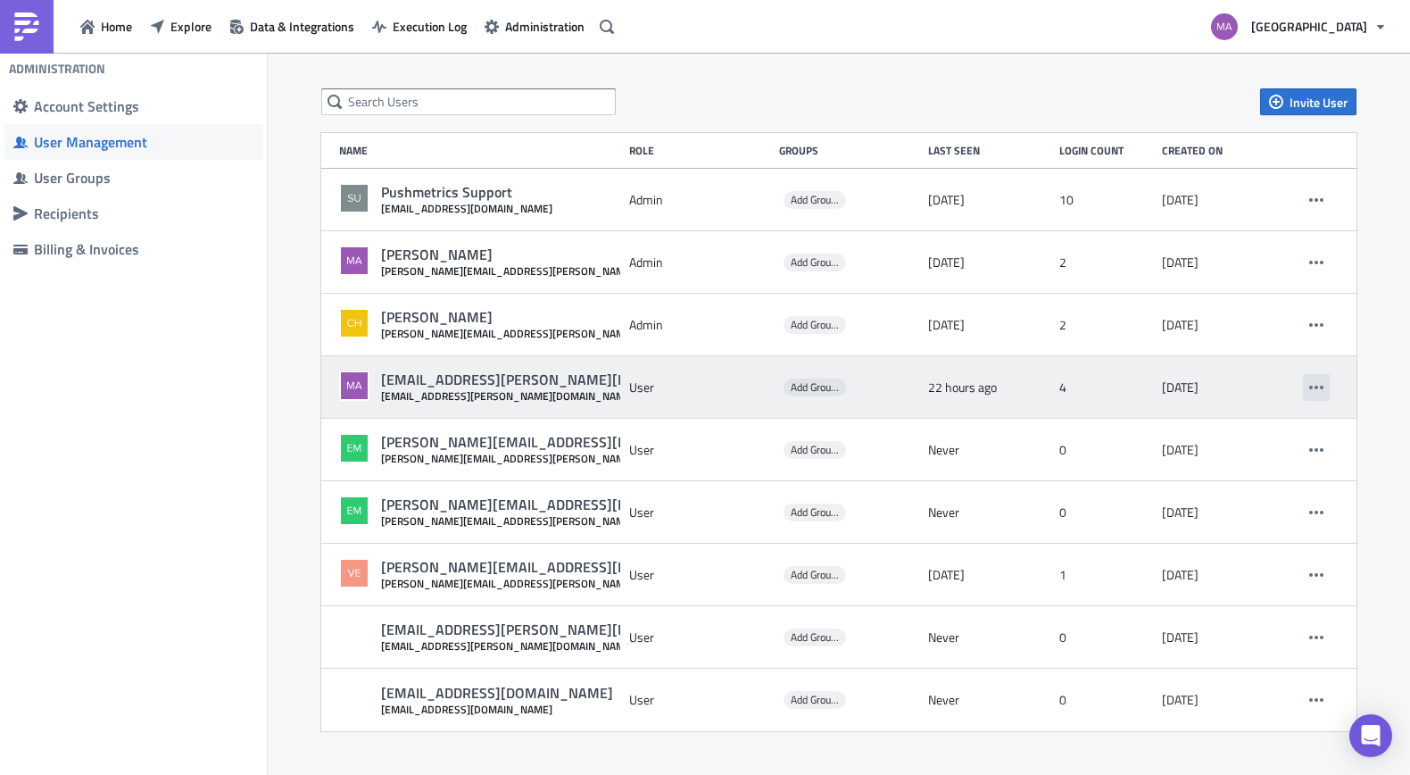
click at [908, 395] on button "button" at bounding box center [1316, 387] width 27 height 27
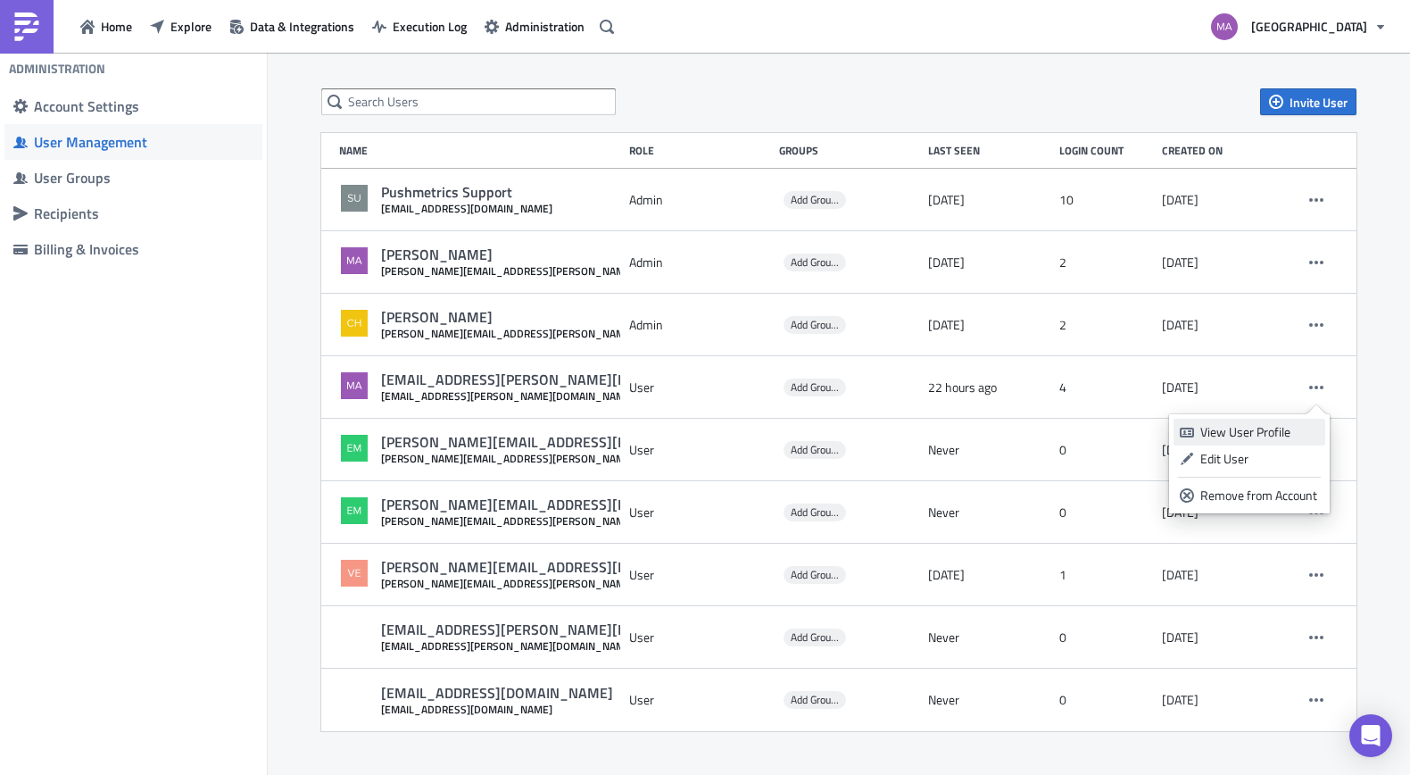
click at [908, 432] on div "View User Profile" at bounding box center [1260, 432] width 119 height 18
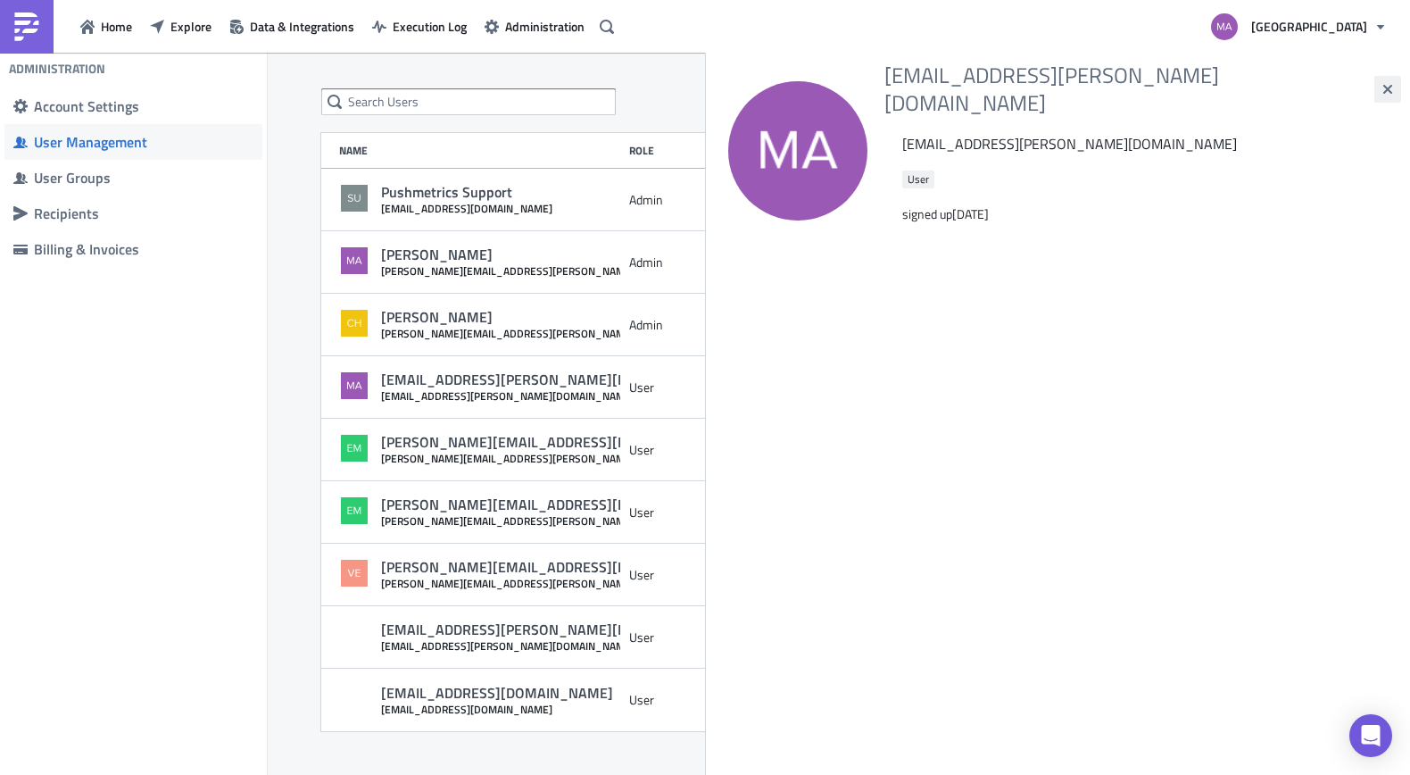
click at [908, 82] on icon "button" at bounding box center [1388, 89] width 14 height 14
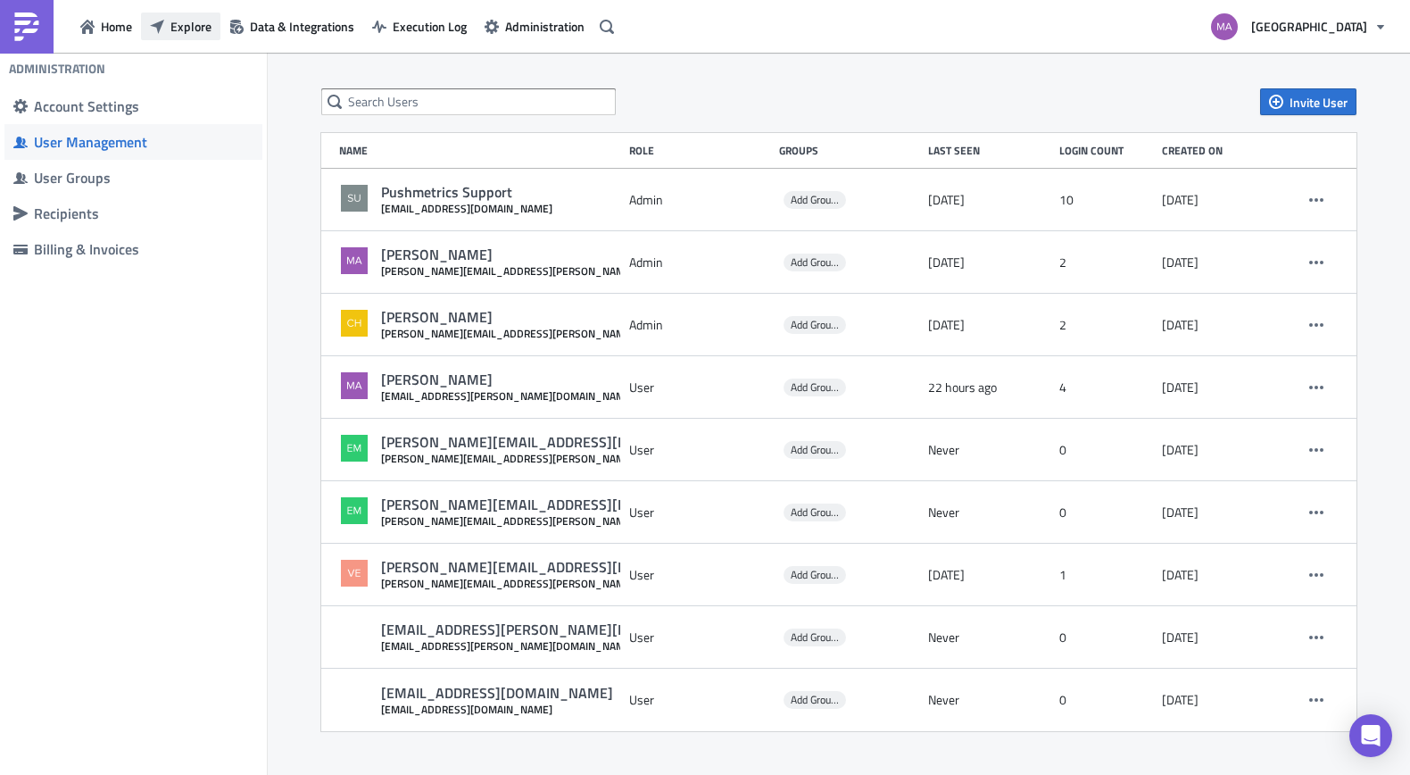
click at [205, 21] on span "Explore" at bounding box center [190, 26] width 41 height 19
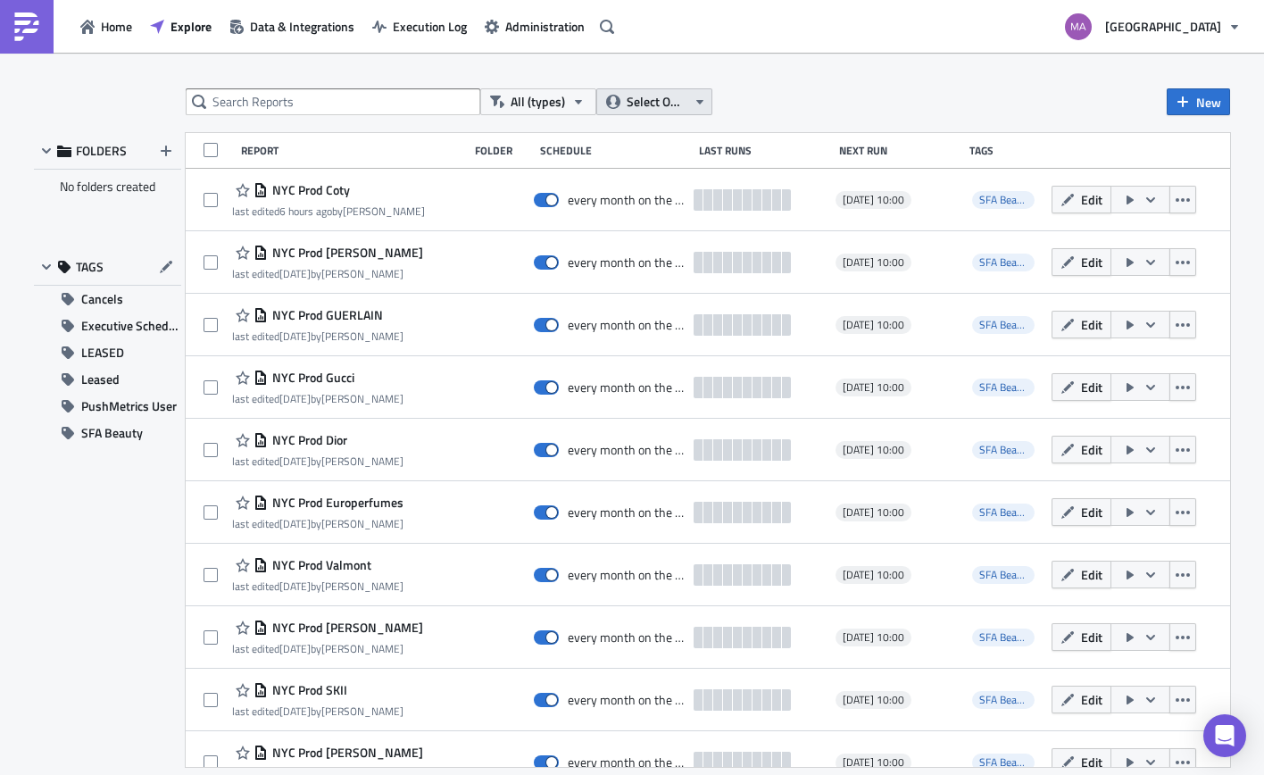
click at [664, 105] on span "Select Owner" at bounding box center [657, 102] width 60 height 20
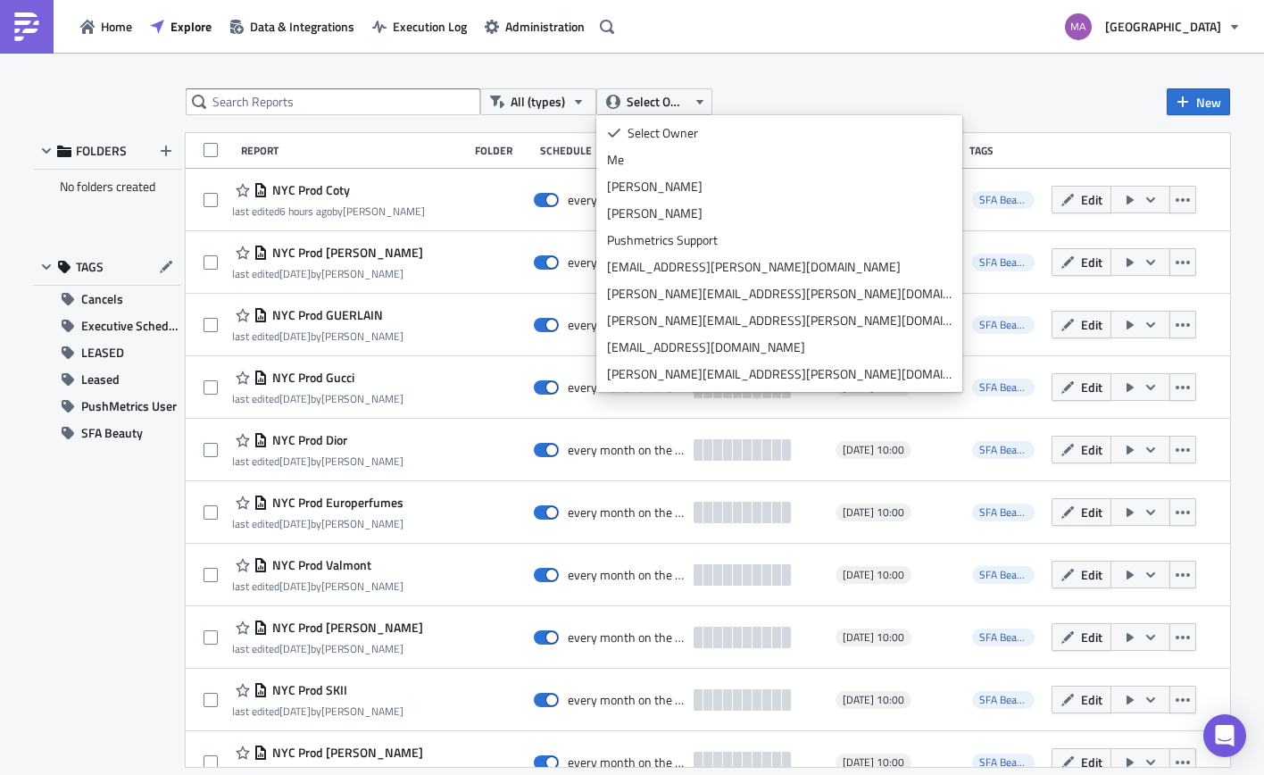
drag, startPoint x: 844, startPoint y: 73, endPoint x: 795, endPoint y: 99, distance: 54.7
click at [844, 73] on div "All (types) Select Owner New FOLDERS No folders created TAGS Cancels Executive …" at bounding box center [632, 415] width 1264 height 725
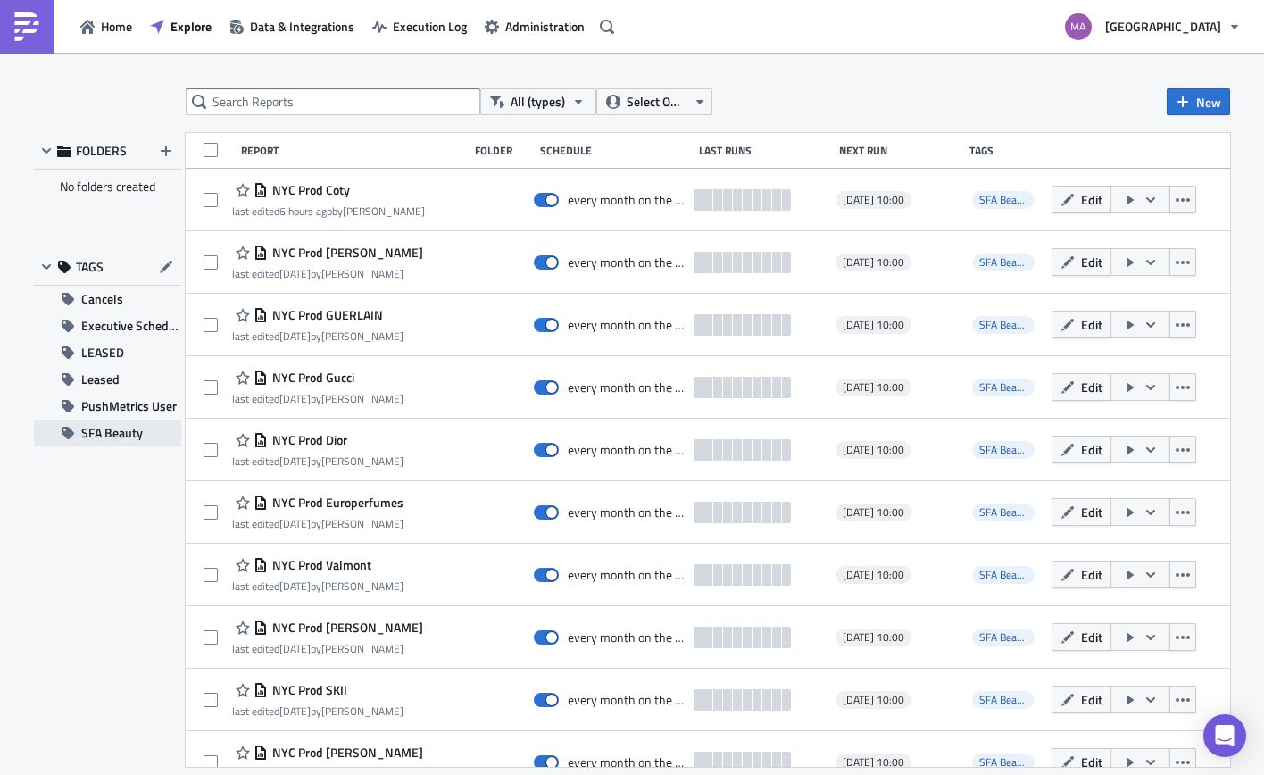
click at [119, 436] on span "SFA Beauty" at bounding box center [112, 433] width 62 height 27
click at [529, 21] on span "Administration" at bounding box center [544, 26] width 79 height 19
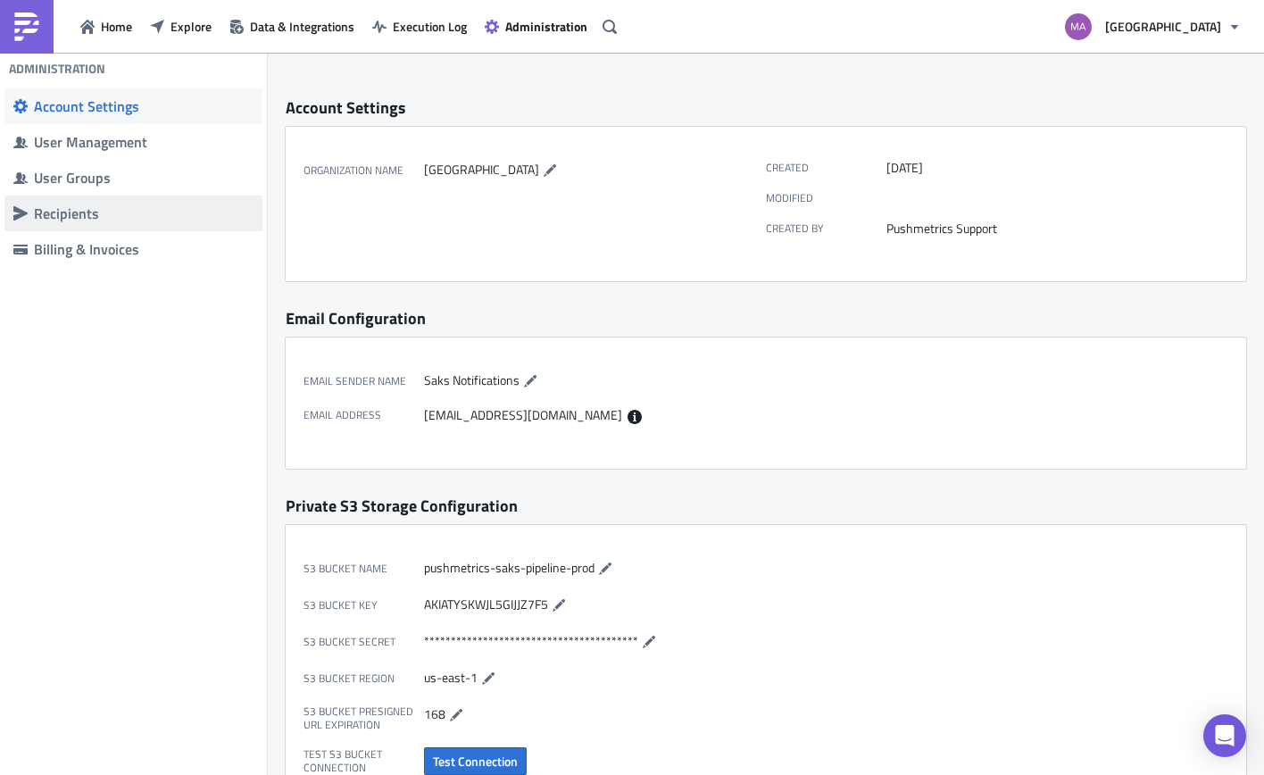
drag, startPoint x: 45, startPoint y: 181, endPoint x: 46, endPoint y: 195, distance: 14.4
click at [45, 181] on div "User Groups" at bounding box center [144, 178] width 220 height 18
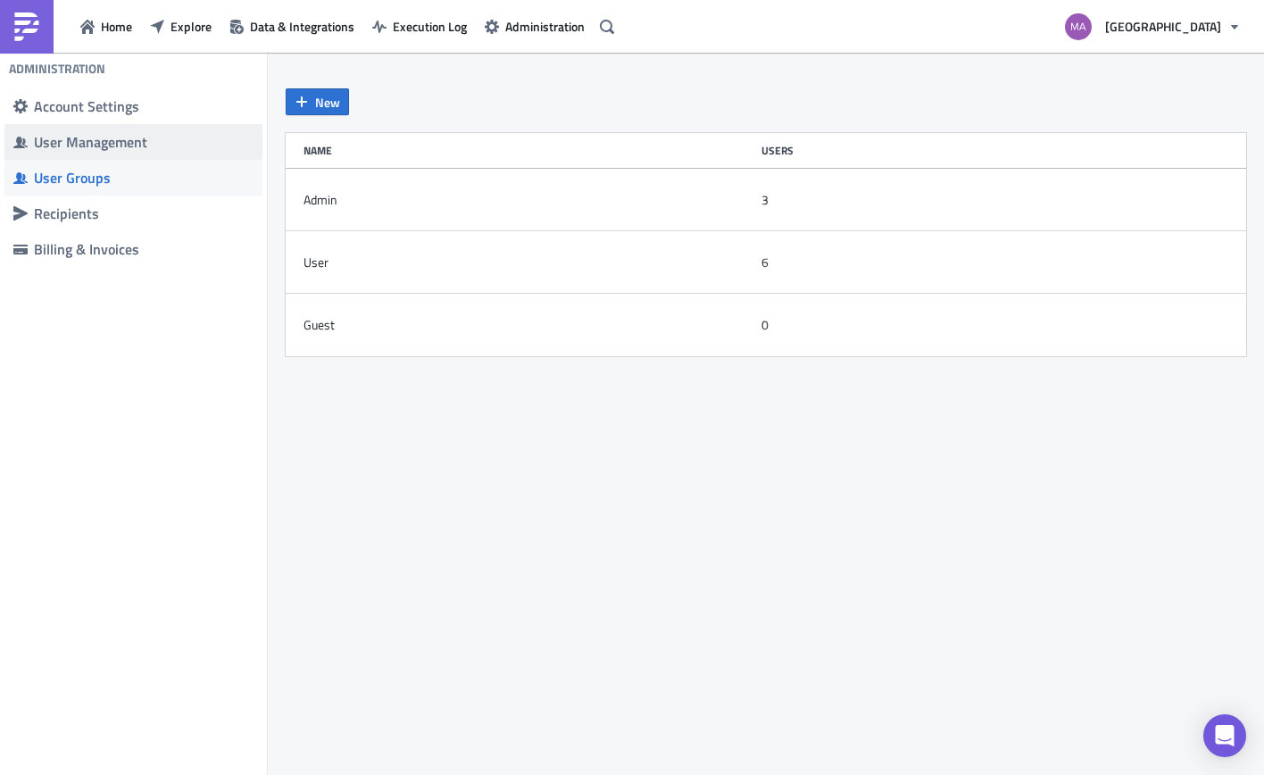
click at [139, 144] on div "User Management" at bounding box center [144, 142] width 220 height 18
